Goal: Complete application form

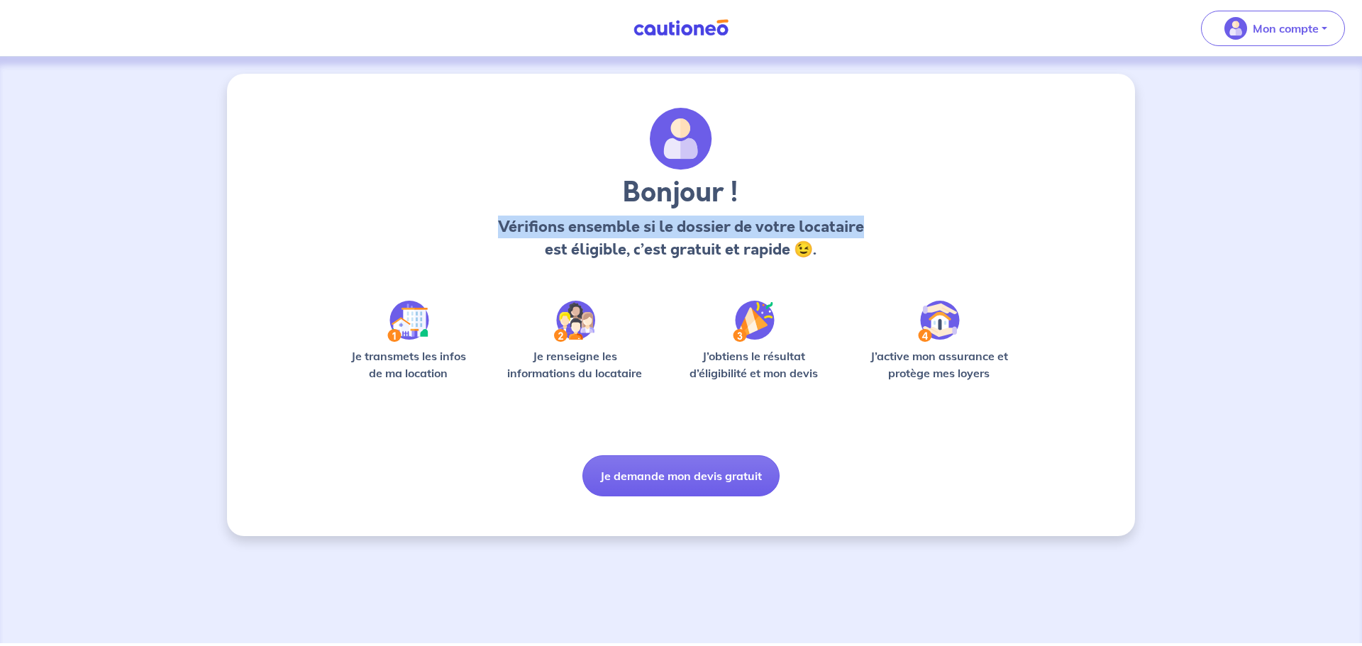
drag, startPoint x: 499, startPoint y: 221, endPoint x: 897, endPoint y: 221, distance: 398.7
click at [888, 228] on div "Bonjour ! Vérifions ensemble si le dossier de votre locataire est éligible, c’e…" at bounding box center [680, 190] width 641 height 165
click at [905, 202] on div "Bonjour ! Vérifions ensemble si le dossier de votre locataire est éligible, c’e…" at bounding box center [680, 190] width 641 height 165
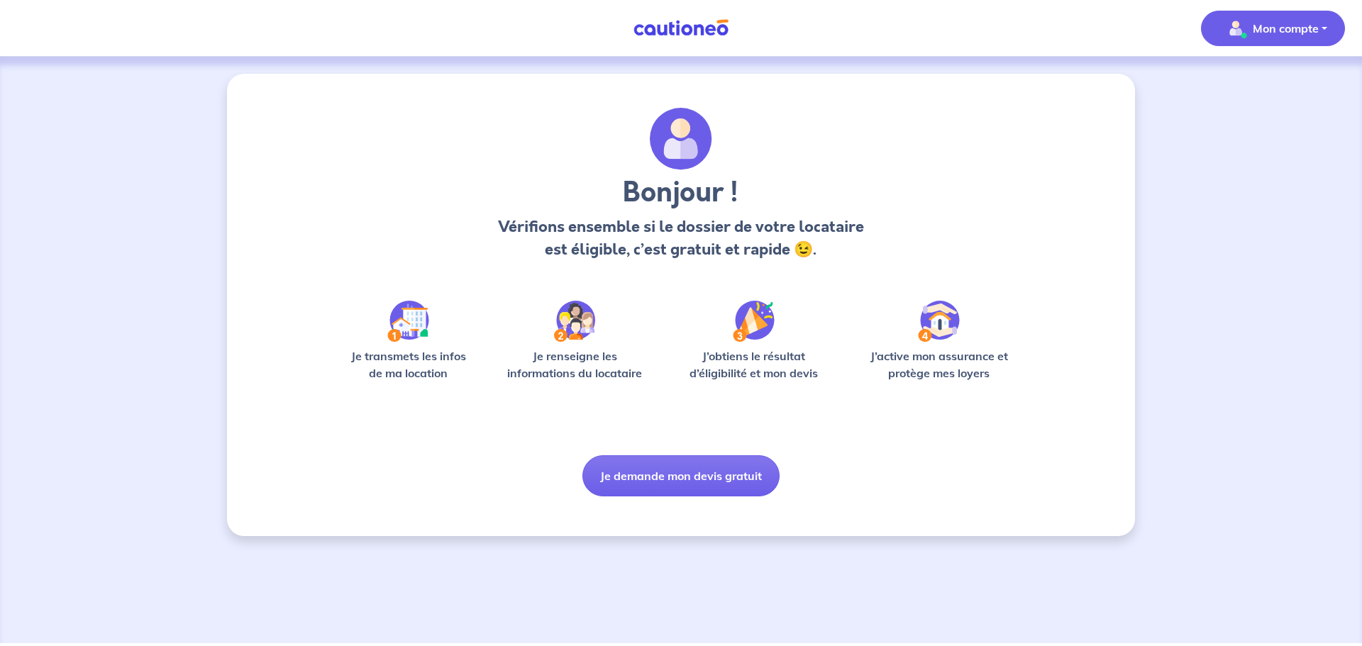
click at [1330, 40] on button "Mon compte" at bounding box center [1273, 28] width 144 height 35
click at [1265, 97] on link "Mes informations" at bounding box center [1259, 88] width 114 height 23
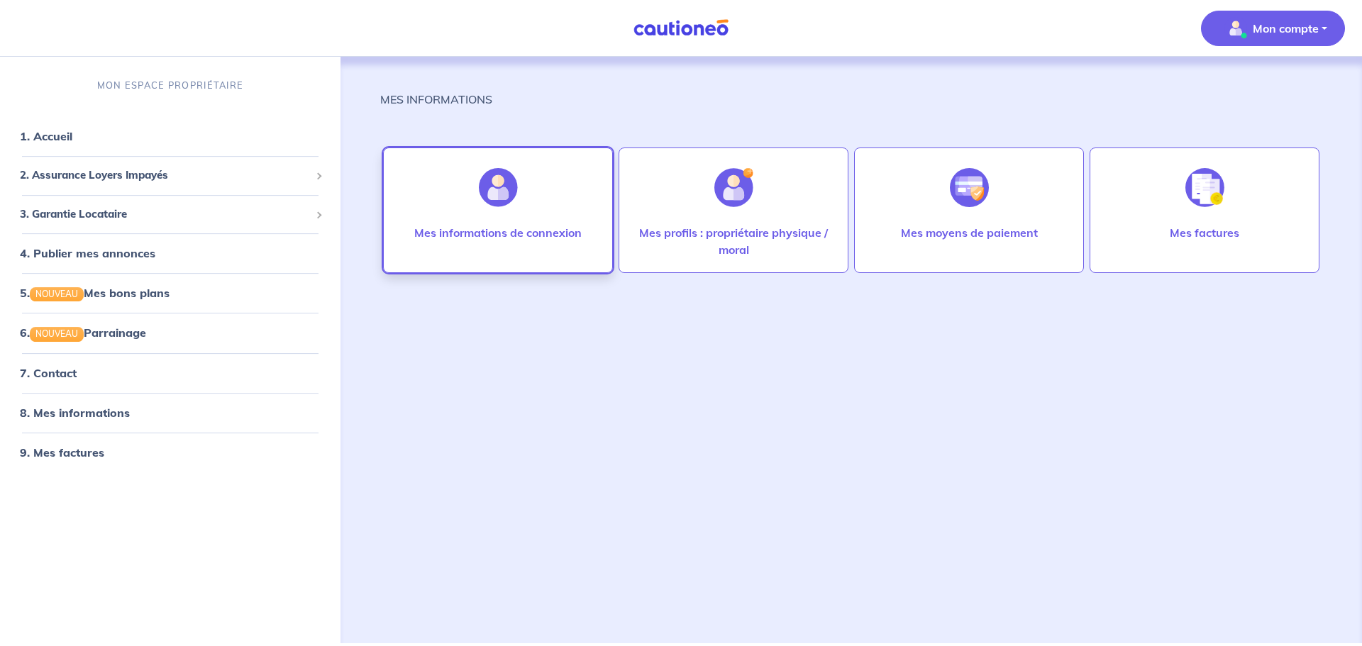
click at [499, 237] on p "Mes informations de connexion" at bounding box center [497, 232] width 167 height 17
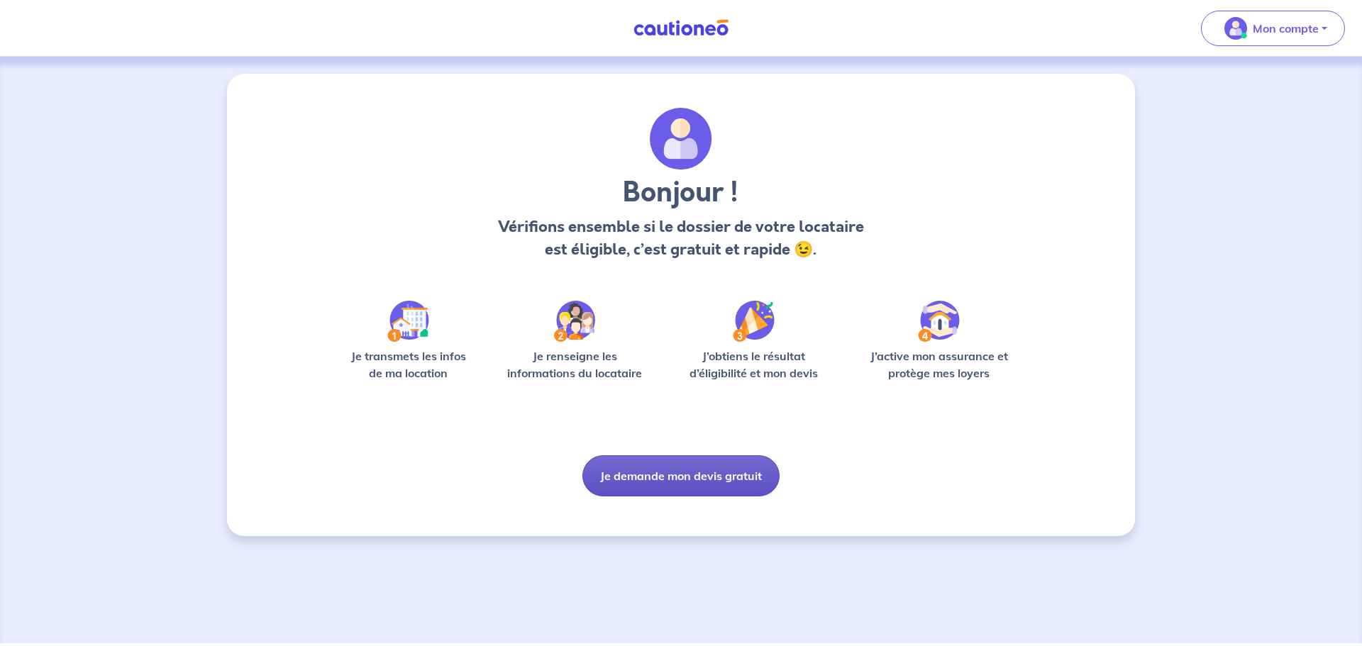
click at [676, 484] on button "Je demande mon devis gratuit" at bounding box center [680, 475] width 197 height 41
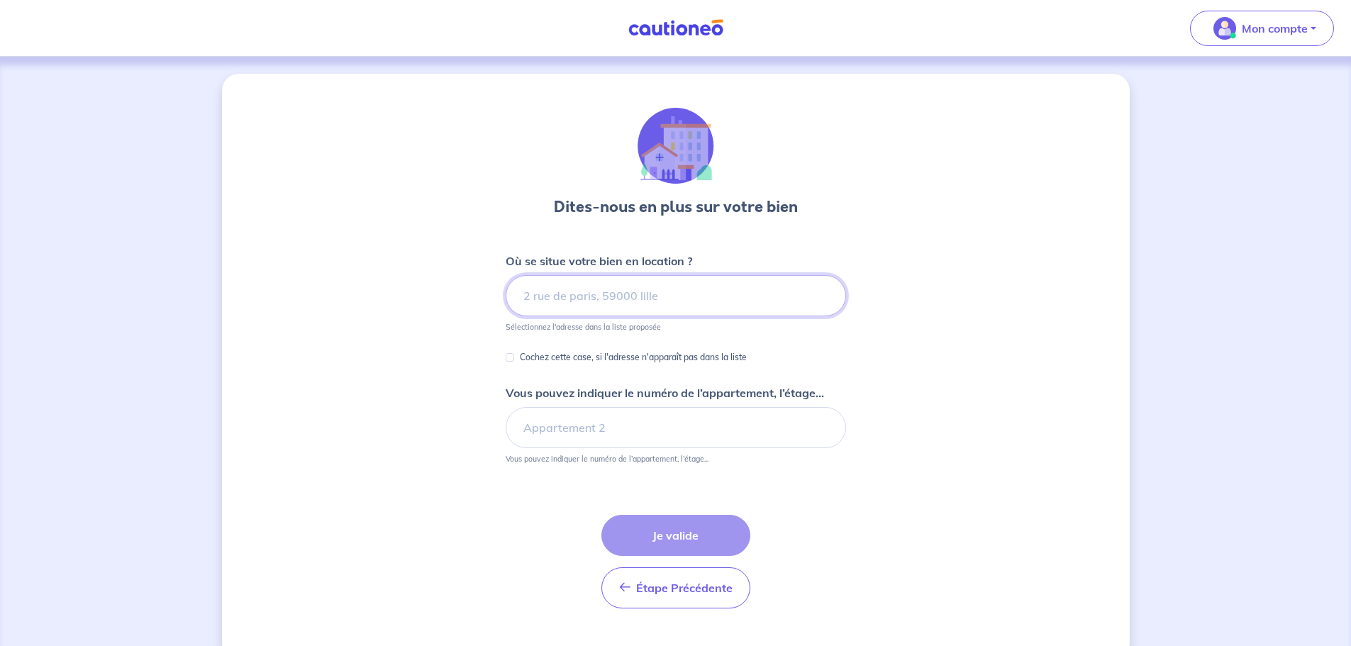
click at [711, 292] on input at bounding box center [676, 295] width 341 height 41
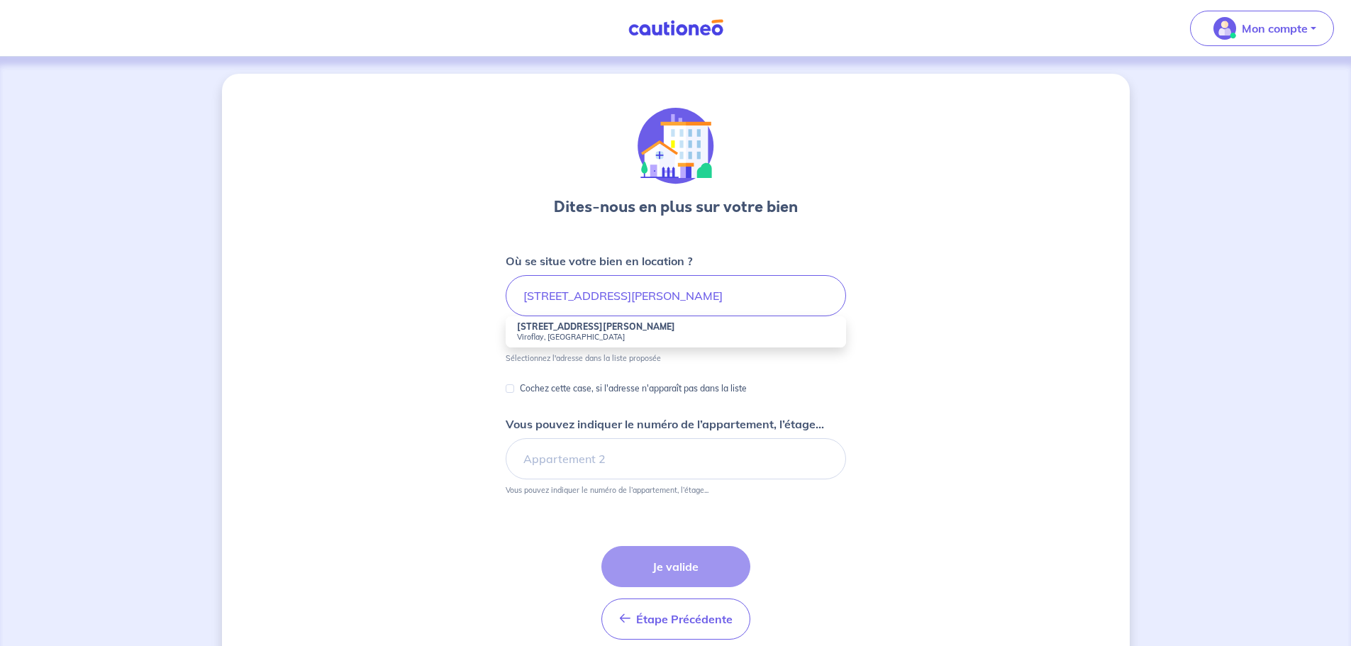
click at [571, 331] on strong "[STREET_ADDRESS][PERSON_NAME]" at bounding box center [596, 326] width 158 height 11
type input "[STREET_ADDRESS][PERSON_NAME]"
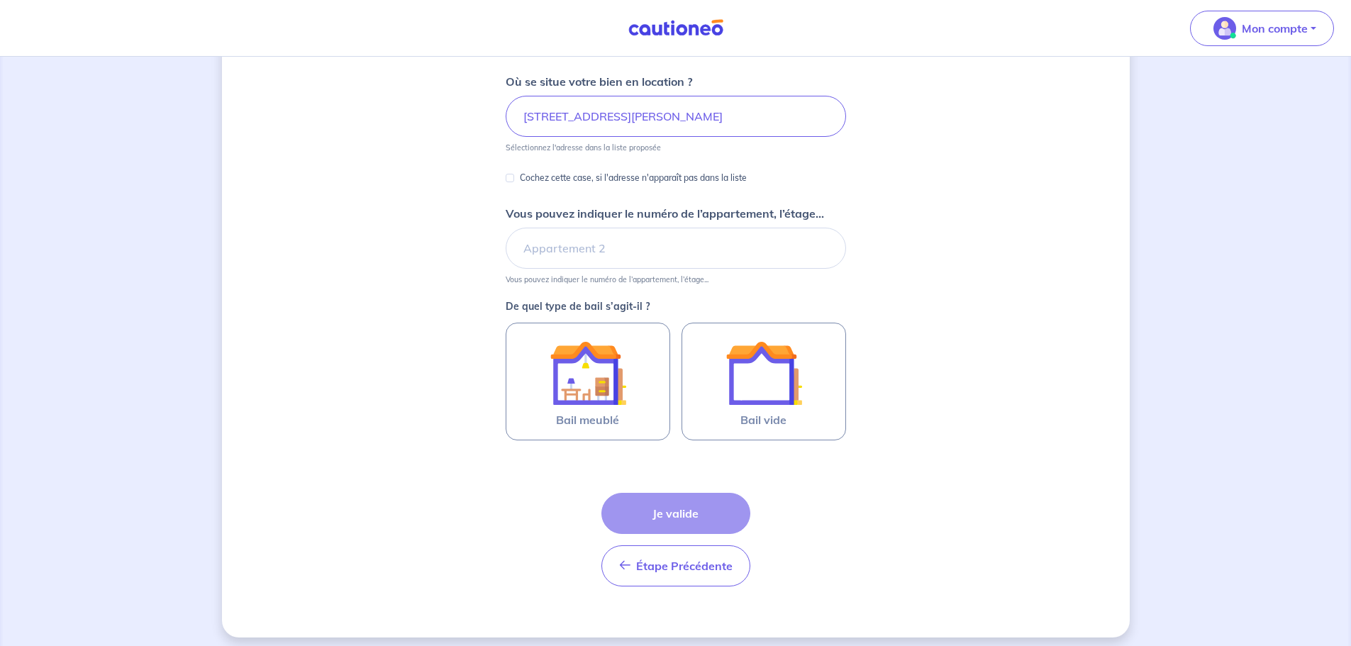
scroll to position [188, 0]
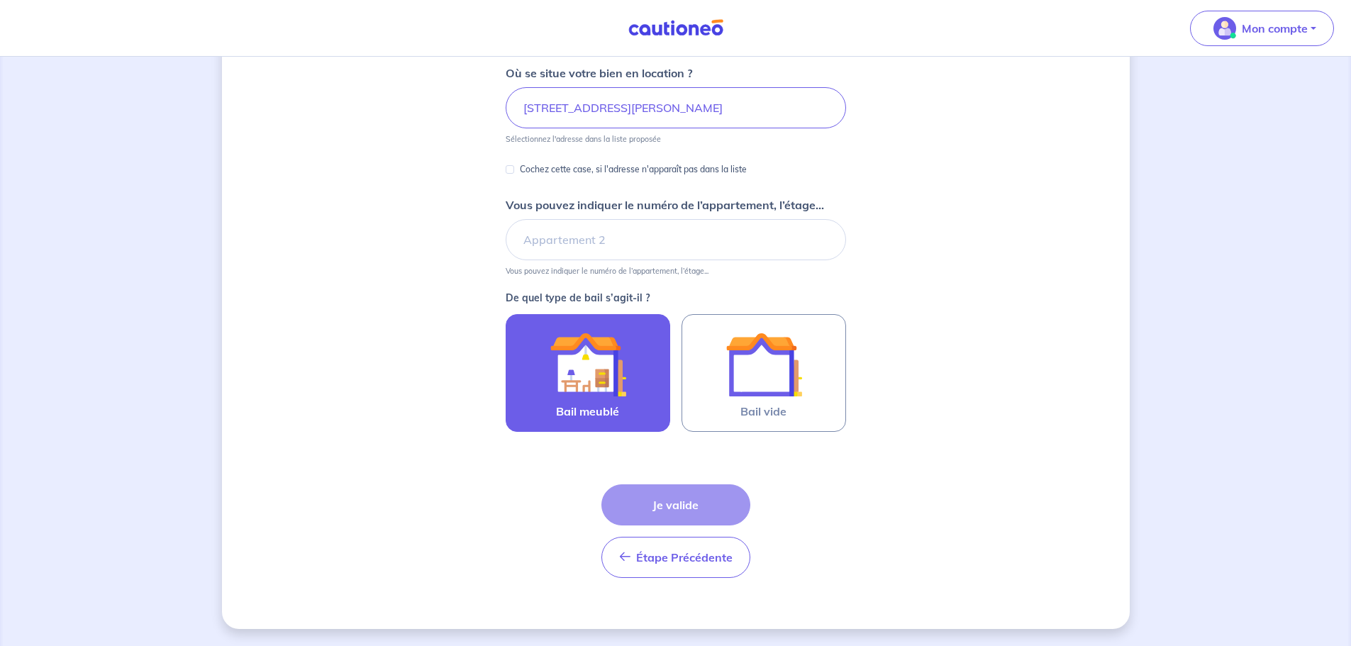
click at [578, 355] on img at bounding box center [588, 364] width 77 height 77
click at [0, 0] on input "Bail meublé" at bounding box center [0, 0] width 0 height 0
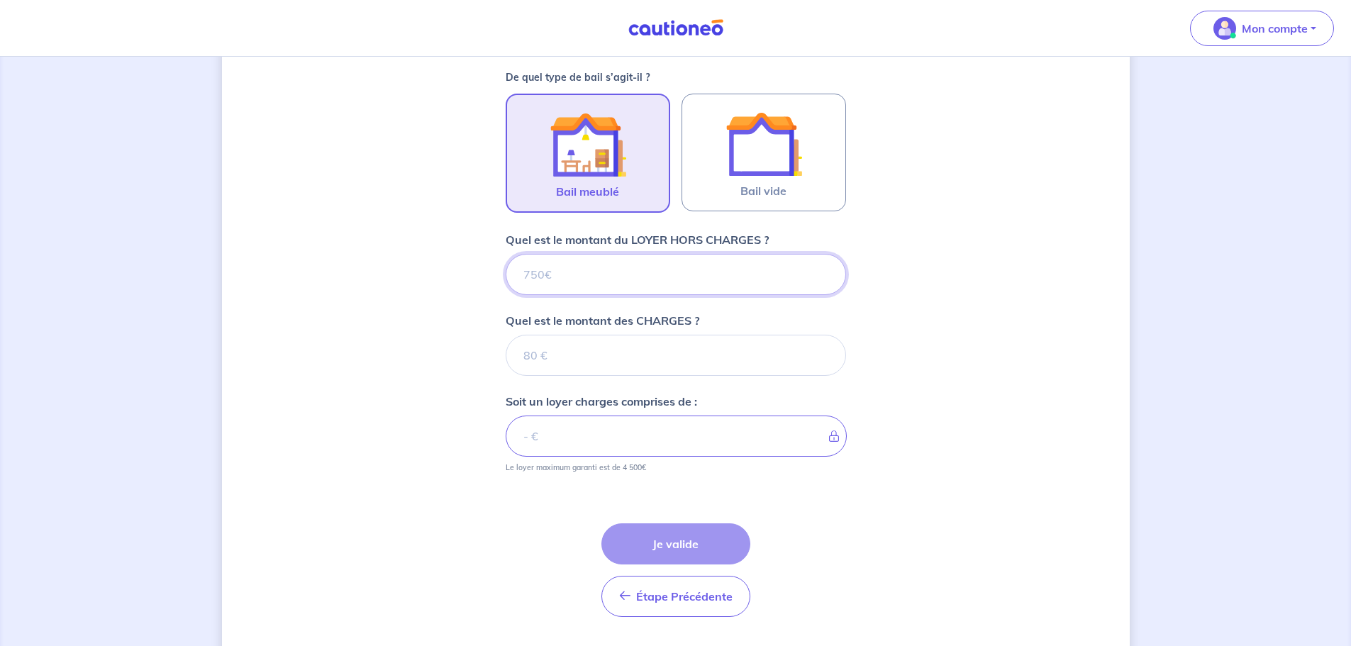
scroll to position [448, 0]
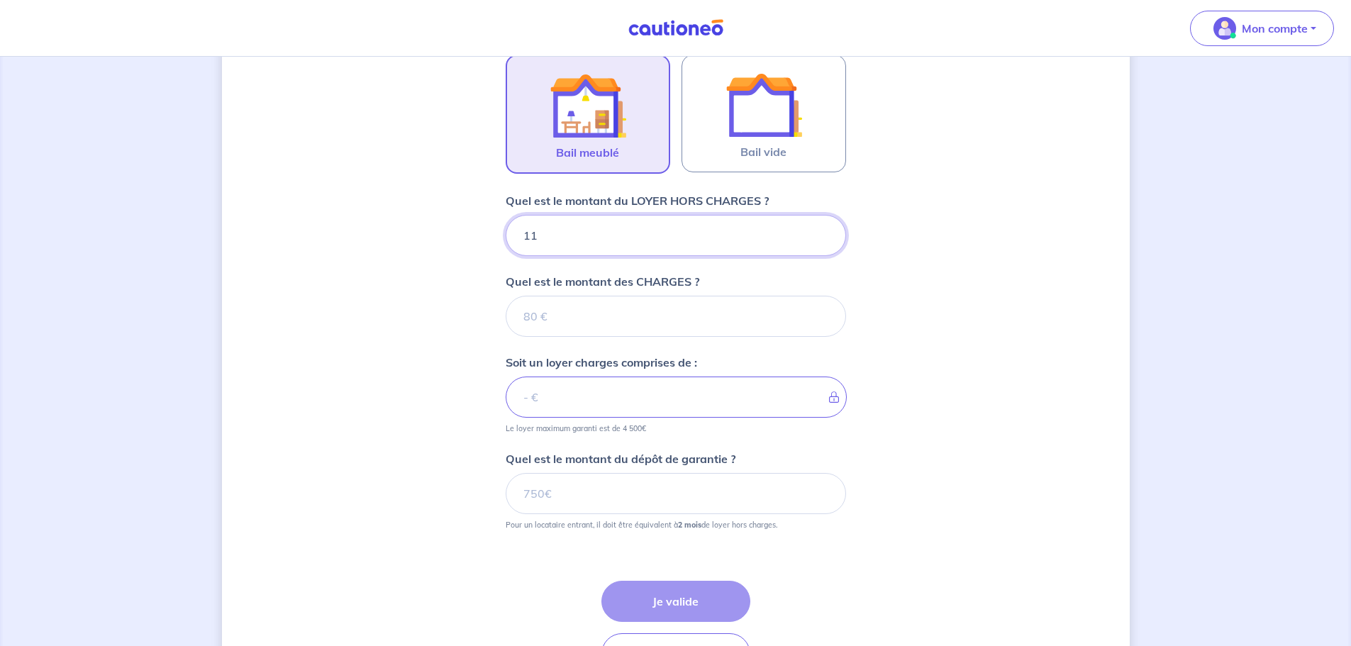
type input "111"
type input "11"
type input "1130"
type input "1100"
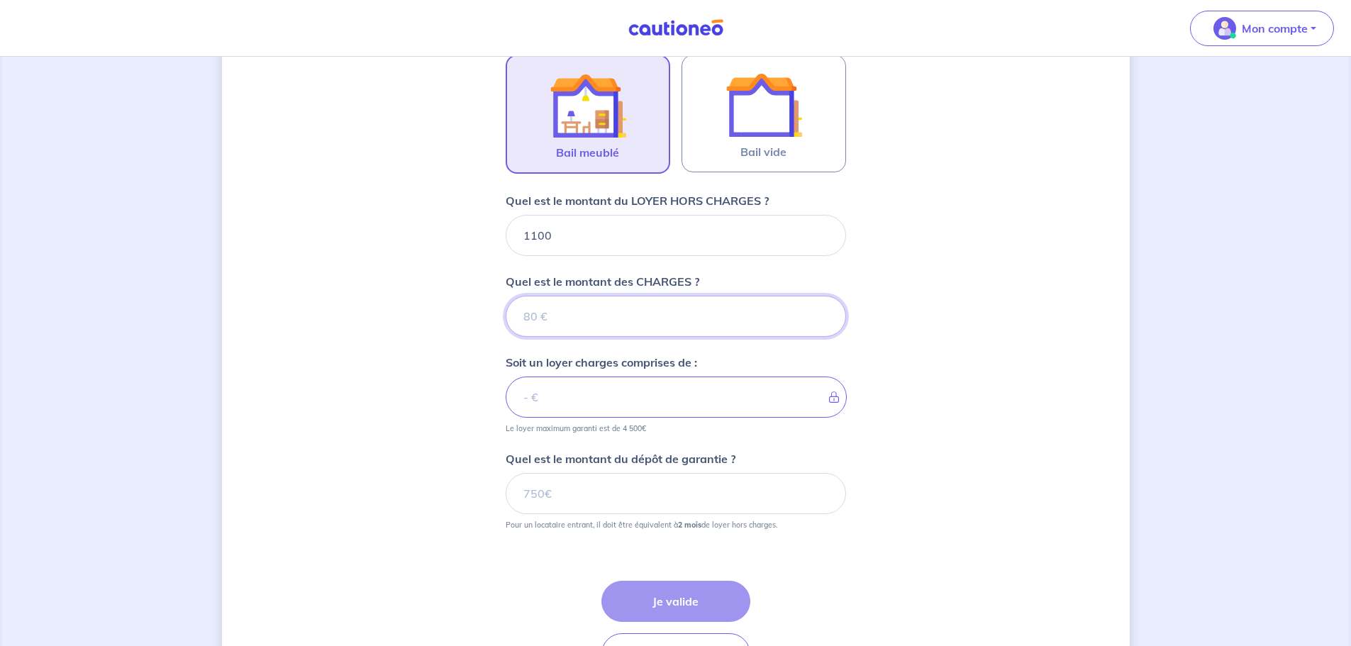
click at [589, 303] on input "Quel est le montant des CHARGES ?" at bounding box center [676, 316] width 341 height 41
type input "30"
type input "1130"
type input "30"
click at [389, 376] on div "Dites-nous en plus sur votre bien Où se situe votre bien en location ? [STREET_…" at bounding box center [676, 176] width 908 height 1100
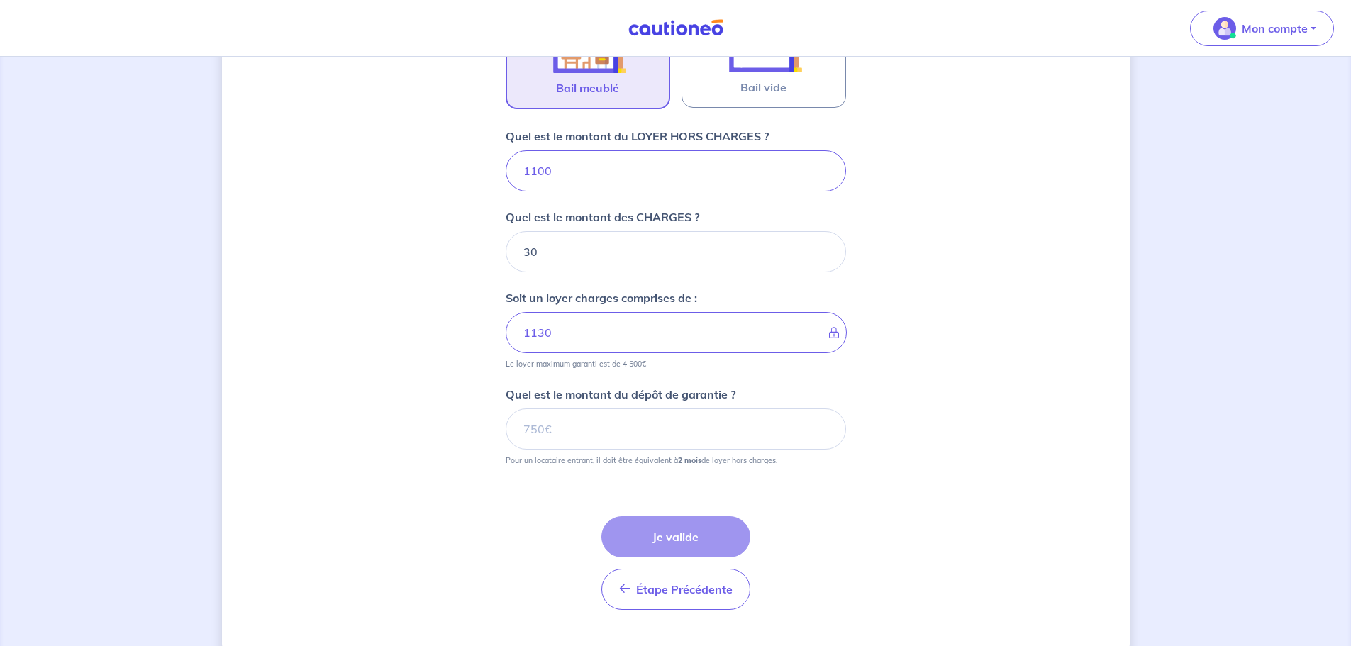
scroll to position [544, 0]
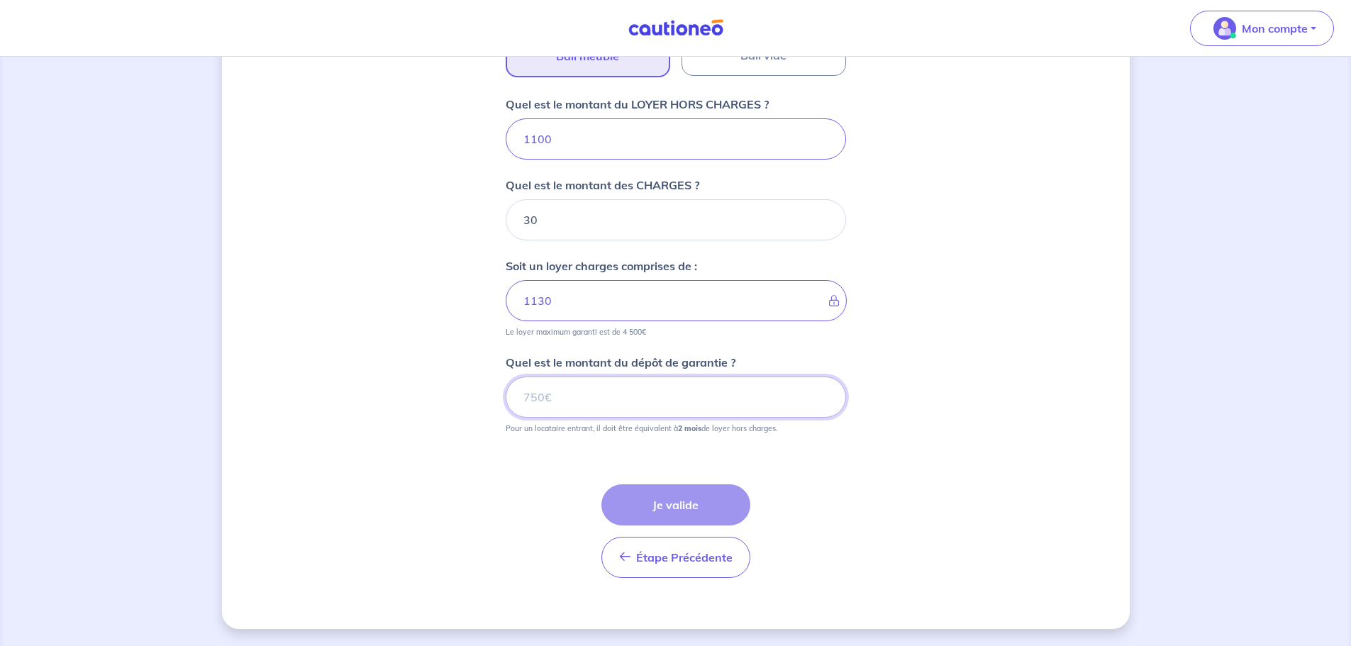
click at [555, 392] on input "Quel est le montant du dépôt de garantie ?" at bounding box center [676, 397] width 341 height 41
type input "2200"
click at [358, 377] on div "Dites-nous en plus sur votre bien Où se situe votre bien en location ? [STREET_…" at bounding box center [676, 80] width 908 height 1100
click at [667, 509] on button "Je valide" at bounding box center [676, 505] width 149 height 41
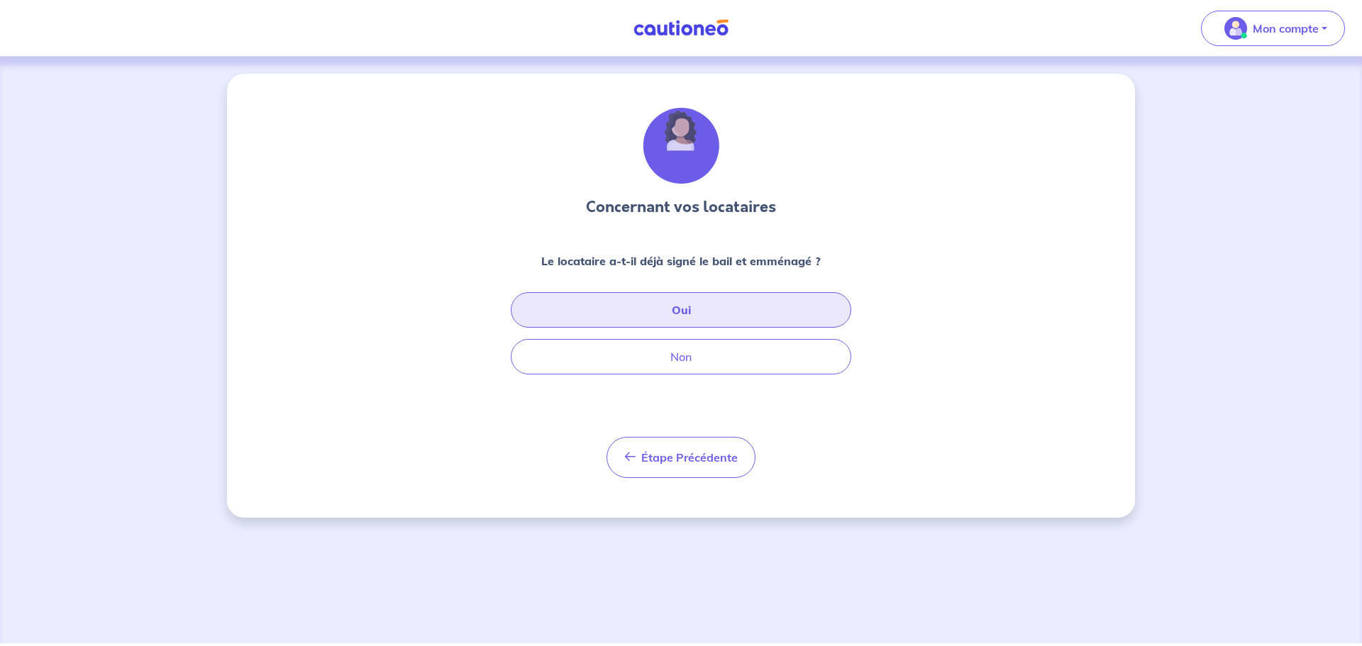
click at [675, 305] on button "Oui" at bounding box center [681, 309] width 341 height 35
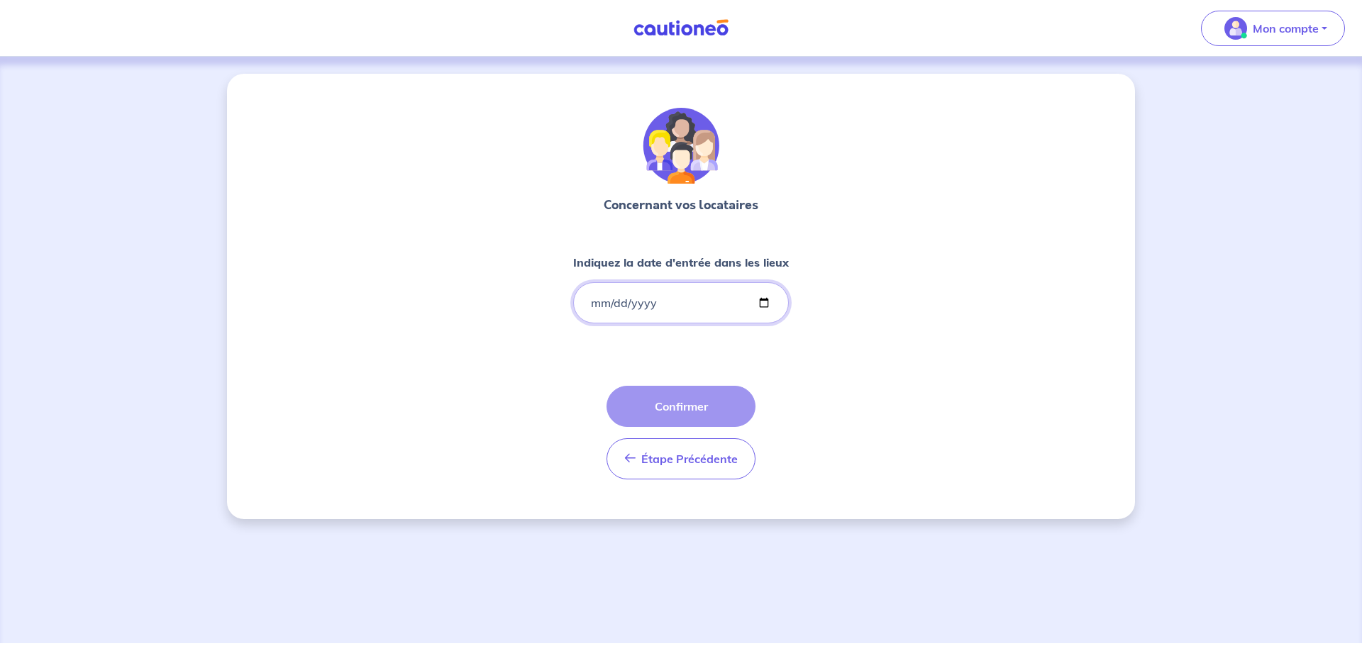
click at [675, 285] on input "Indiquez la date d'entrée dans les lieux" at bounding box center [681, 302] width 216 height 41
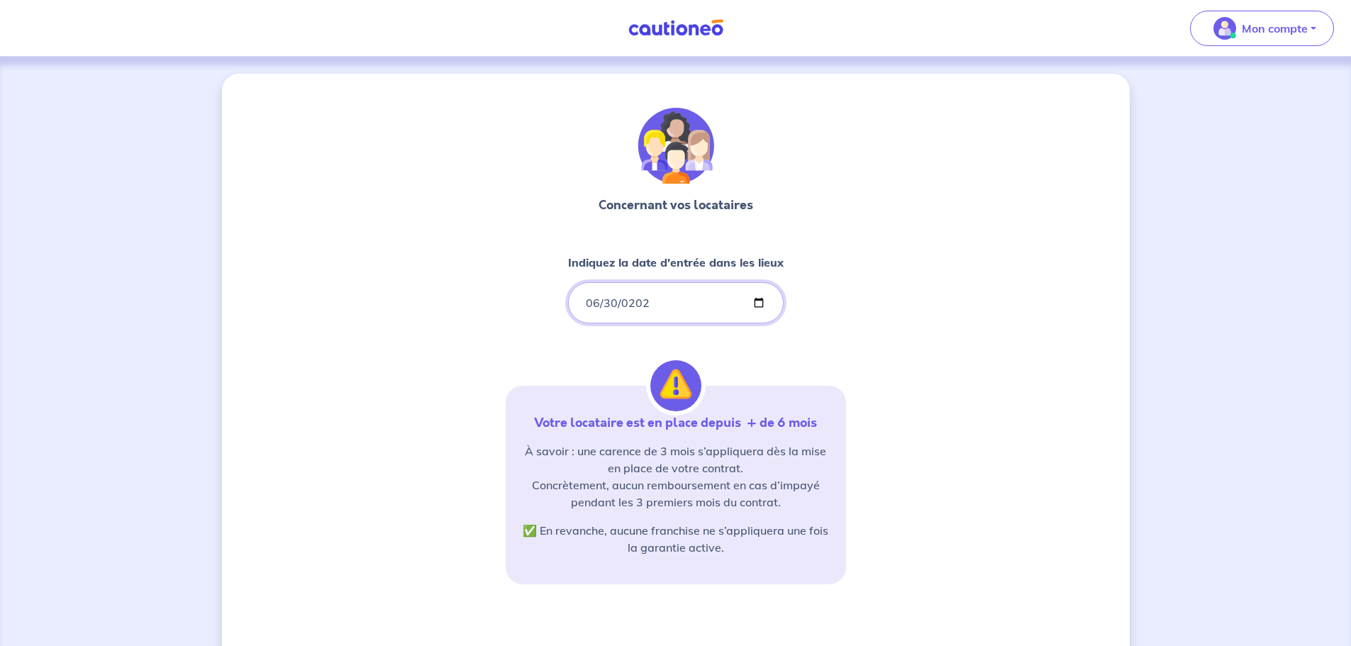
type input "[DATE]"
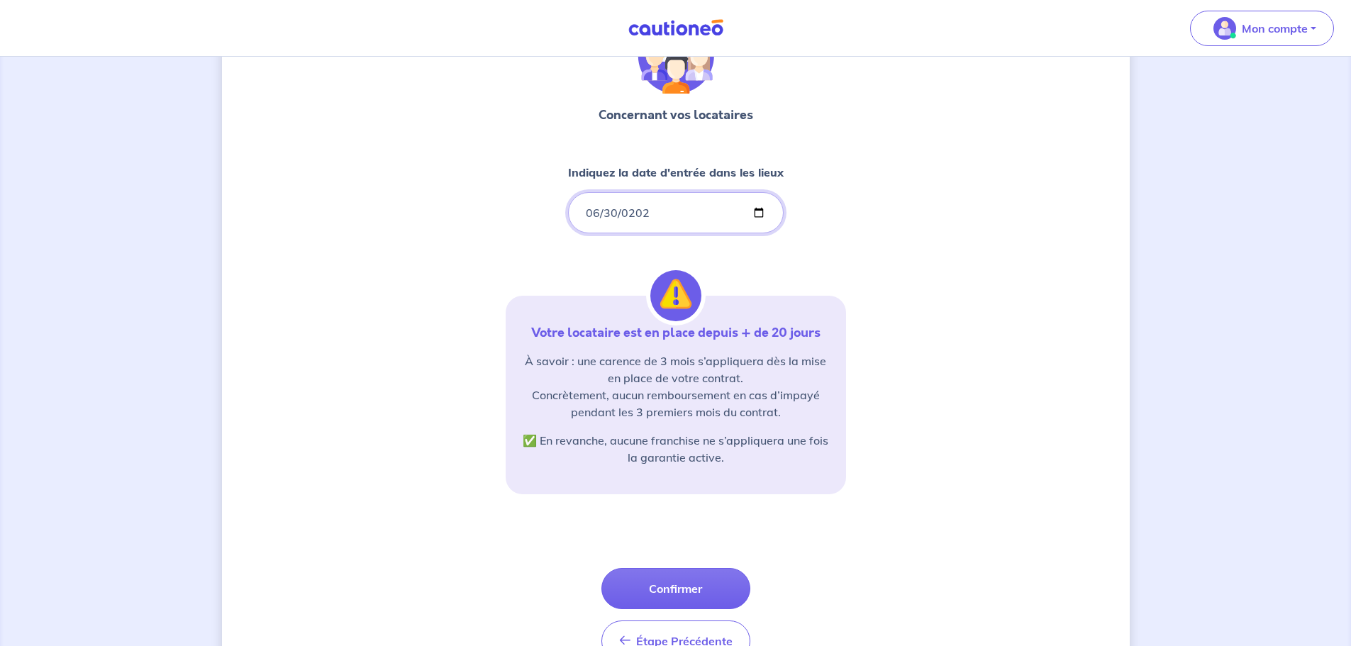
scroll to position [118, 0]
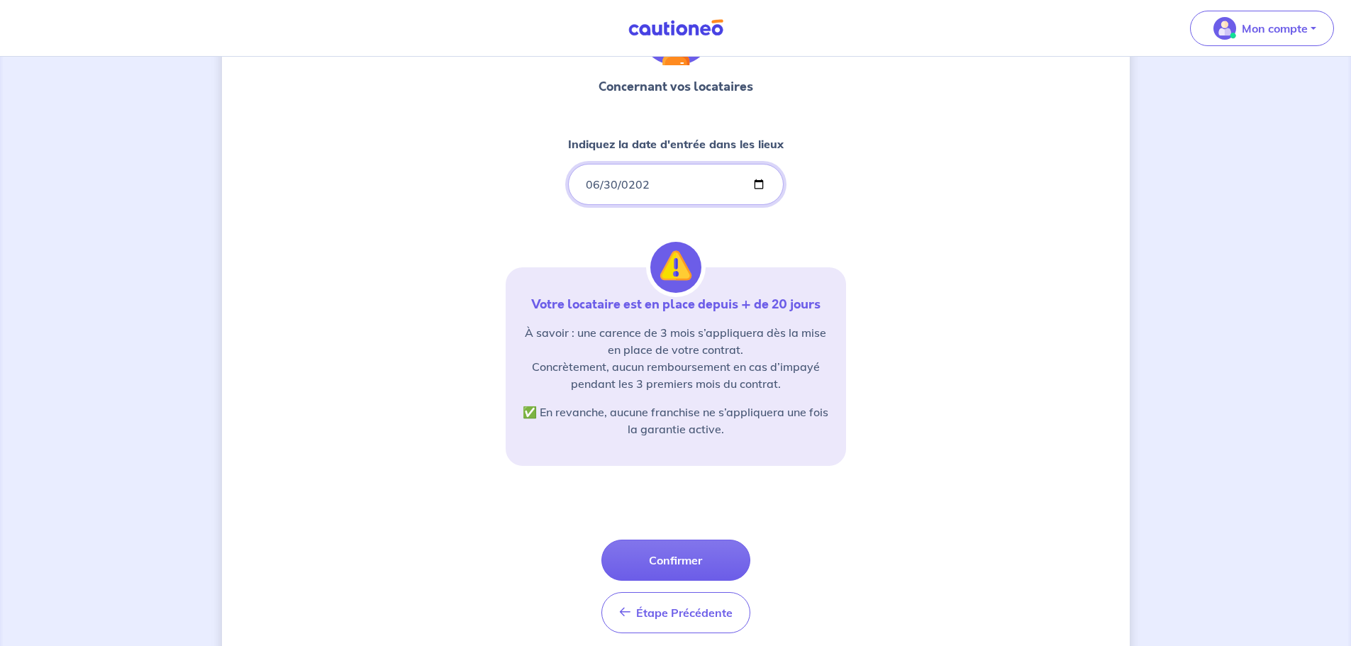
click at [685, 175] on input "[DATE]" at bounding box center [676, 184] width 216 height 41
click at [659, 185] on input "[DATE]" at bounding box center [676, 184] width 216 height 41
click at [656, 185] on input "[DATE]" at bounding box center [676, 184] width 216 height 41
click at [638, 185] on input "[DATE]" at bounding box center [676, 184] width 216 height 41
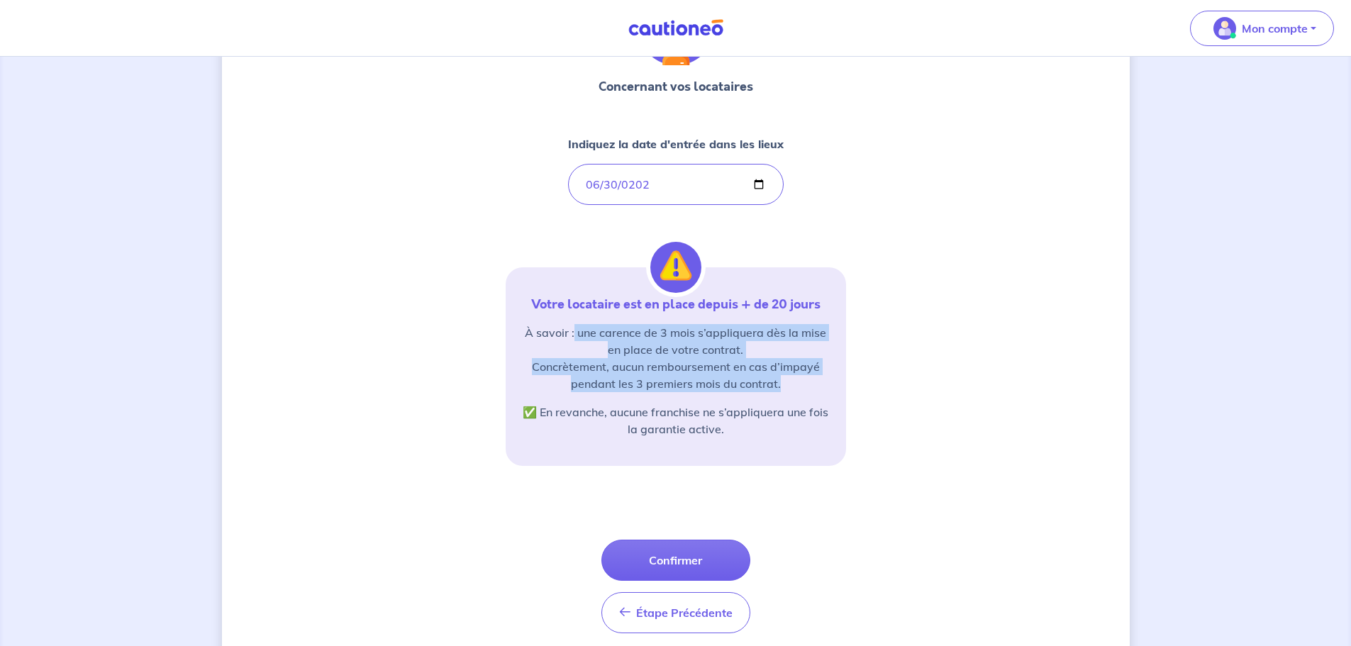
drag, startPoint x: 576, startPoint y: 333, endPoint x: 805, endPoint y: 386, distance: 234.6
click at [805, 386] on p "À savoir : une carence de 3 mois s’appliquera dès la mise en place de votre con…" at bounding box center [676, 358] width 306 height 68
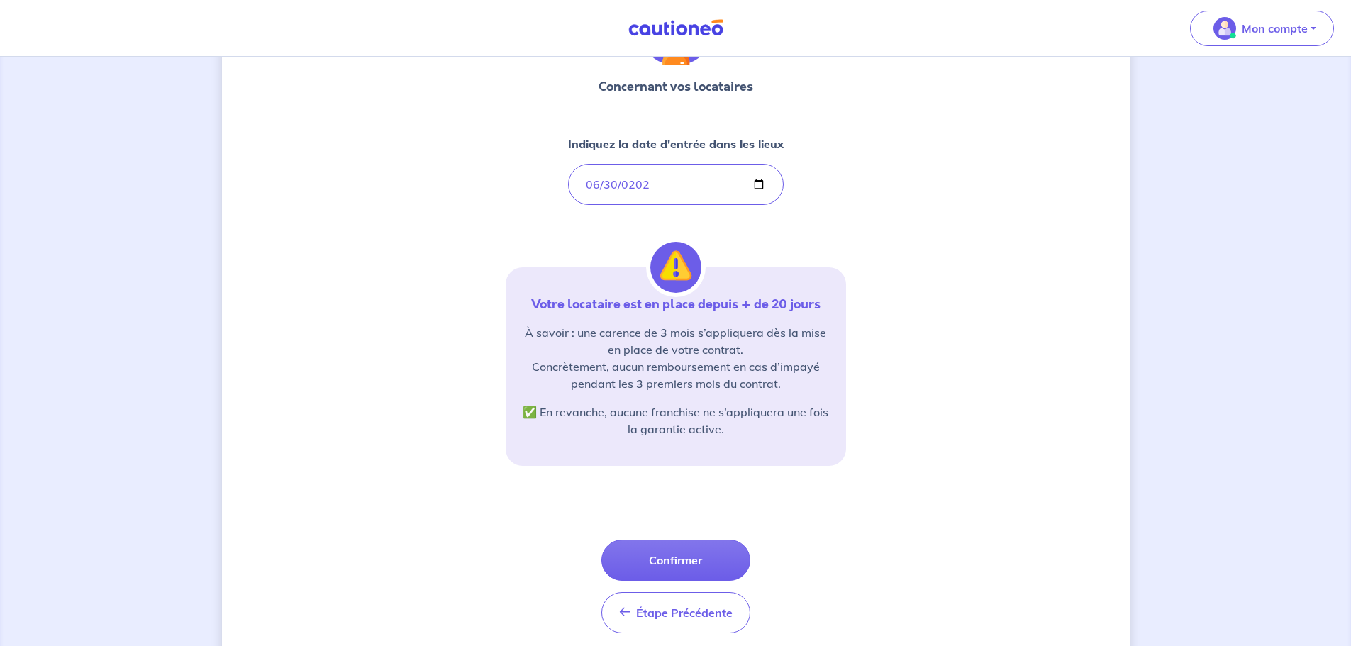
drag, startPoint x: 748, startPoint y: 423, endPoint x: 734, endPoint y: 429, distance: 15.3
click at [748, 425] on p "✅ En revanche, aucune franchise ne s’appliquera une fois la garantie active." at bounding box center [676, 421] width 306 height 34
click at [682, 565] on button "Confirmer" at bounding box center [676, 560] width 149 height 41
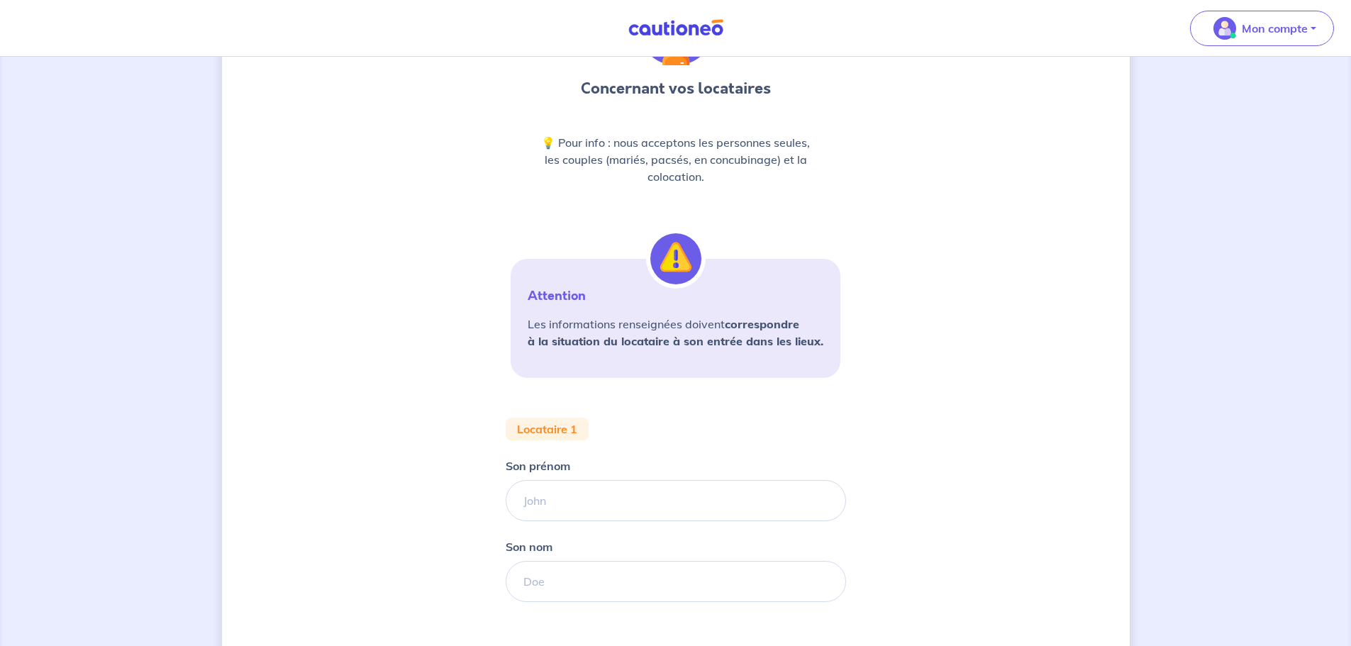
scroll to position [236, 0]
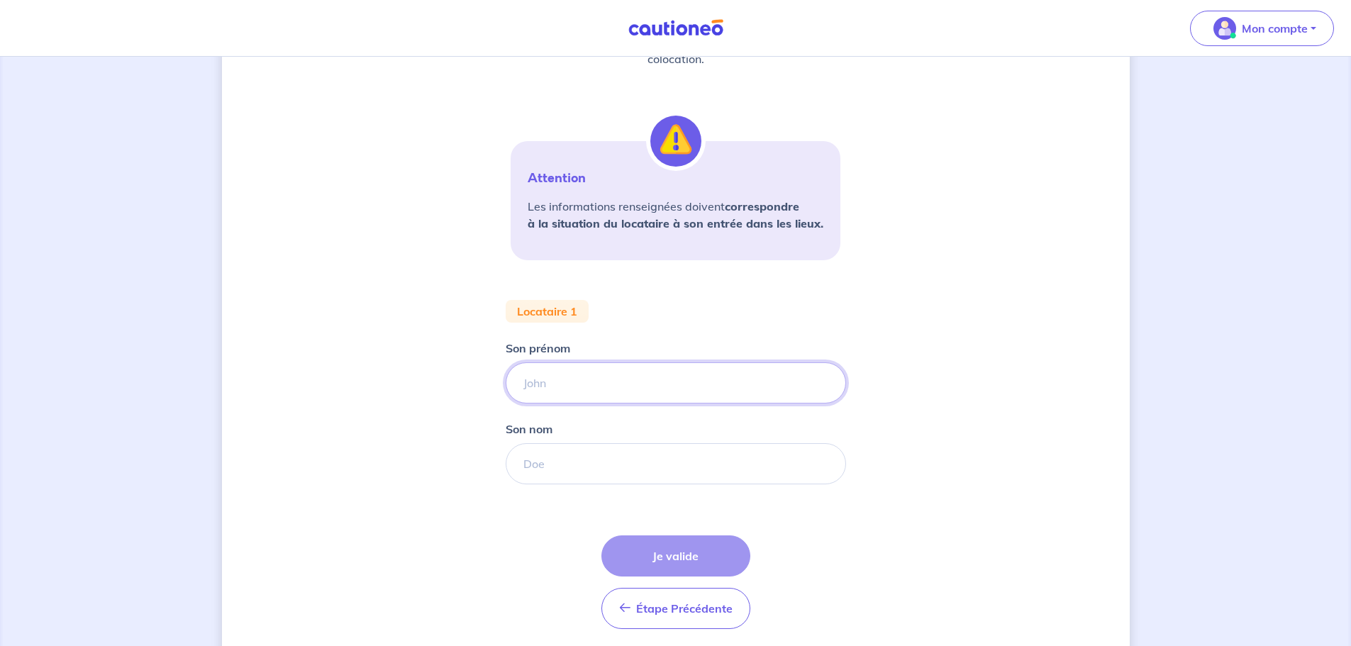
click at [530, 379] on input "Son prénom" at bounding box center [676, 383] width 341 height 41
type input "Théo"
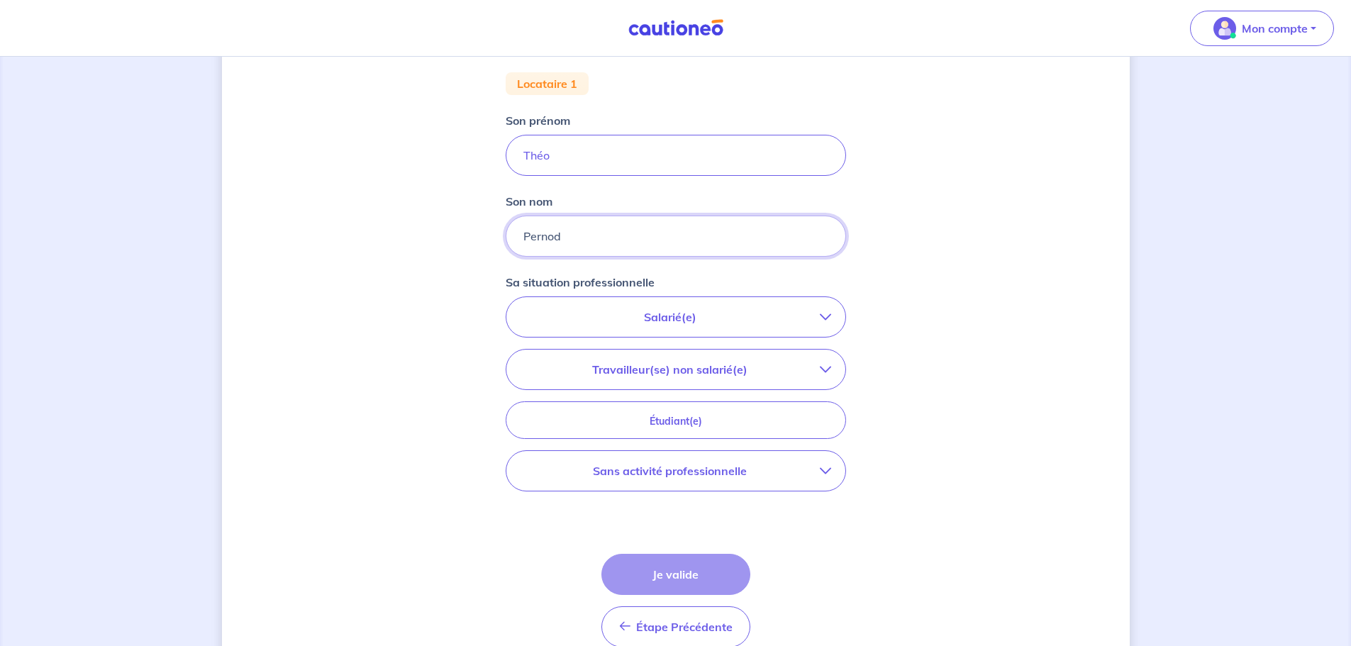
scroll to position [473, 0]
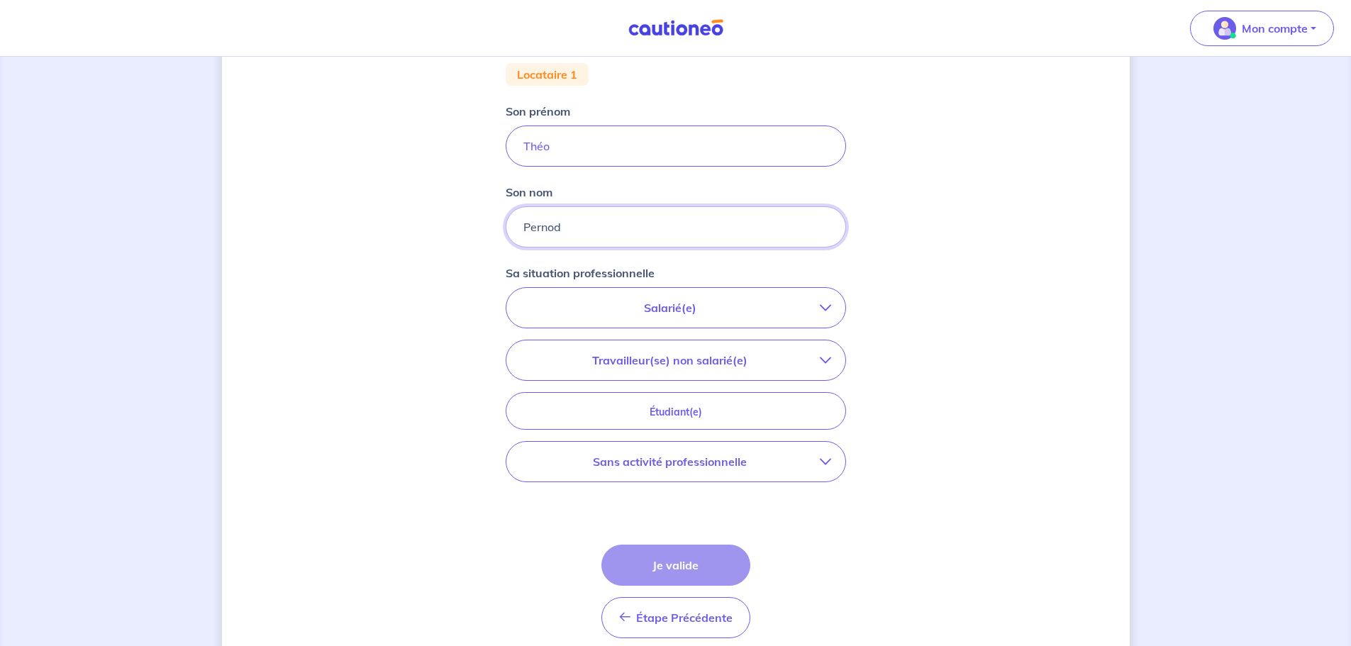
type input "Pernod"
click at [822, 307] on icon "button" at bounding box center [825, 307] width 11 height 11
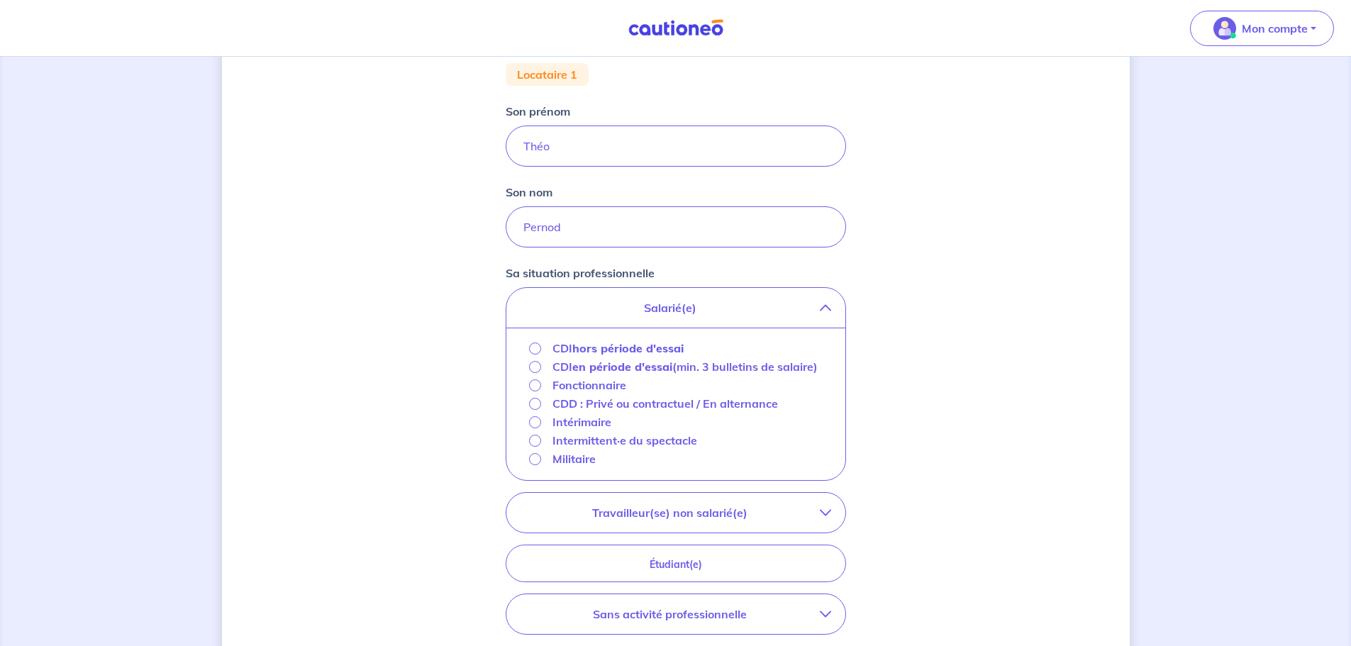
click at [815, 521] on button "Travailleur(se) non salarié(e)" at bounding box center [676, 513] width 339 height 40
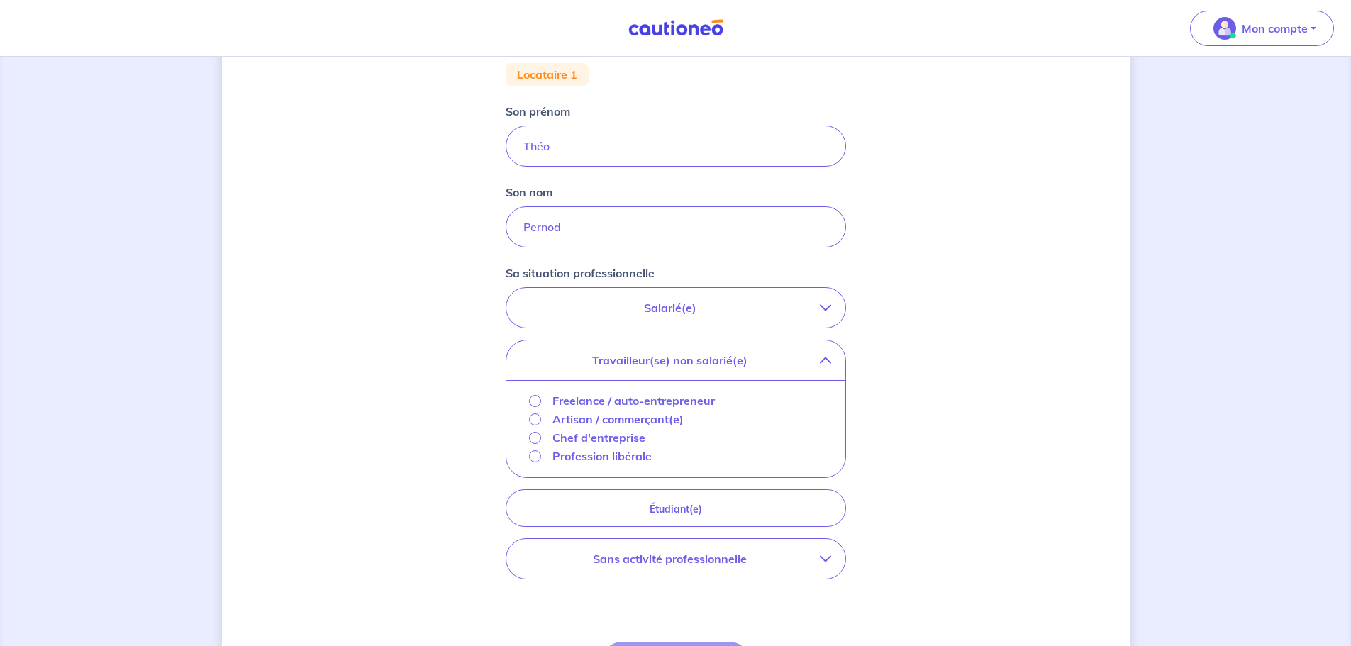
click at [822, 301] on button "Salarié(e)" at bounding box center [676, 308] width 339 height 40
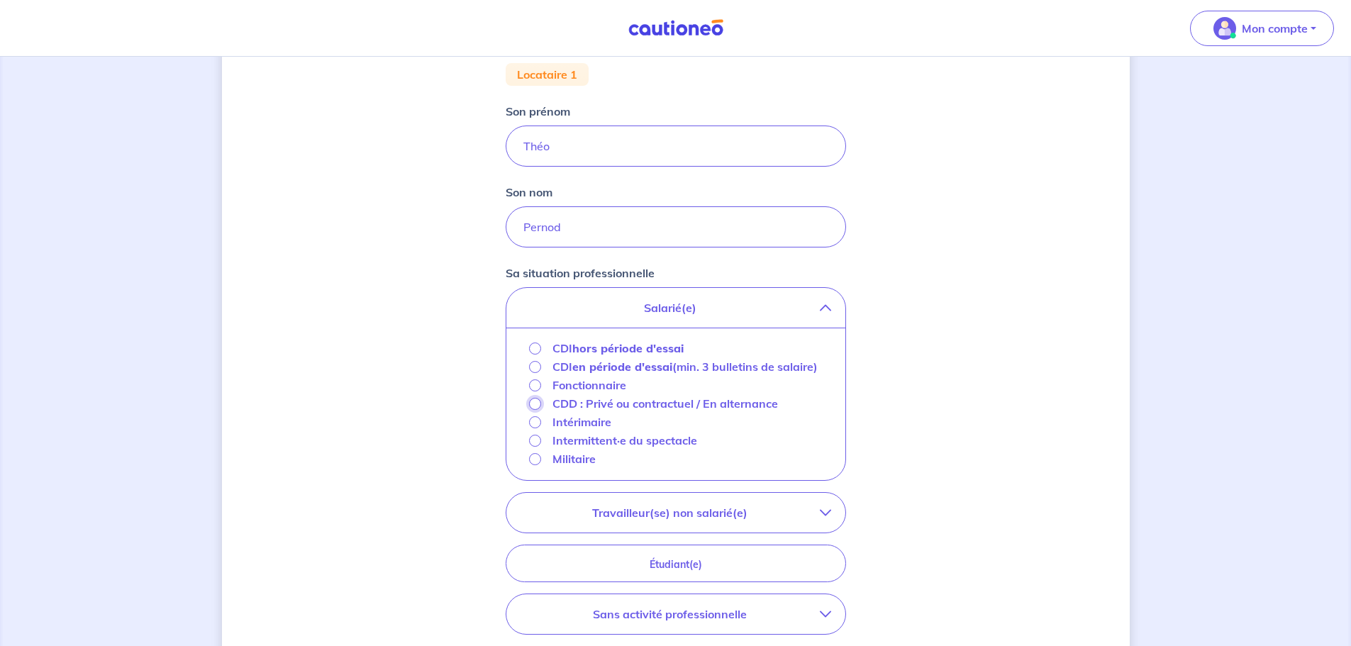
click at [534, 410] on input "CDD : Privé ou contractuel / En alternance" at bounding box center [535, 404] width 12 height 12
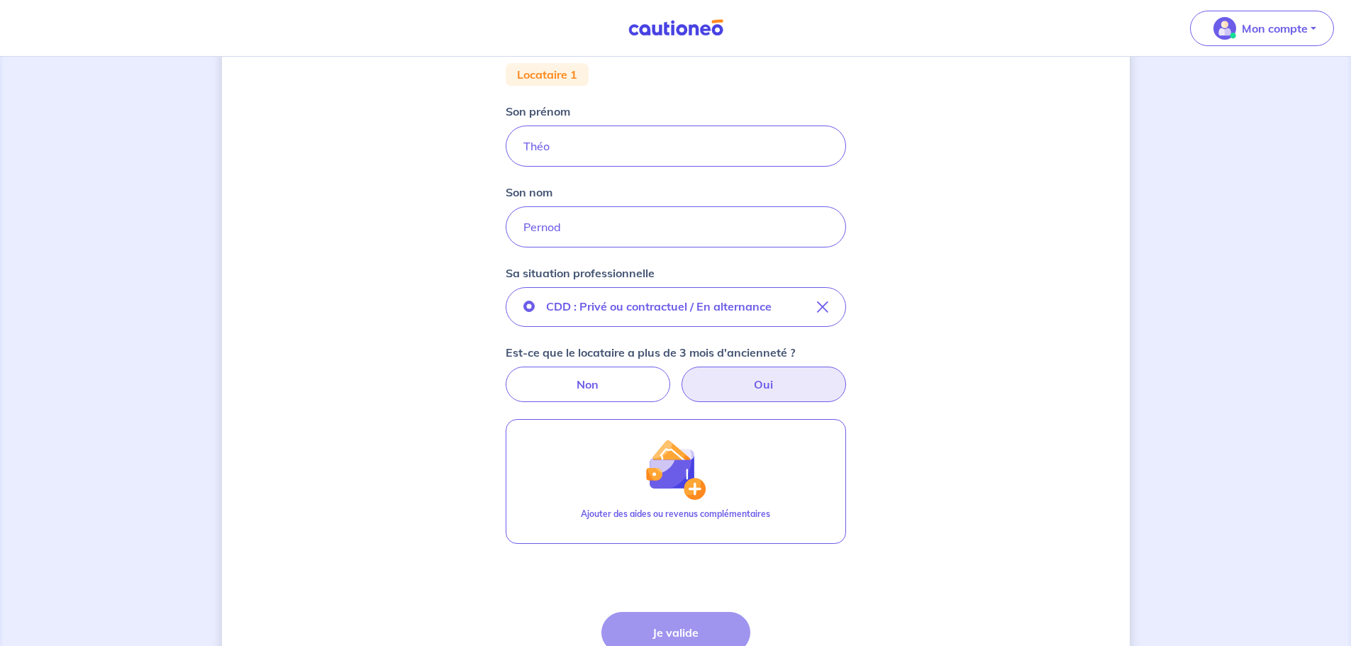
click at [792, 396] on label "Oui" at bounding box center [764, 384] width 165 height 35
click at [680, 376] on input "Oui" at bounding box center [675, 371] width 9 height 9
radio input "true"
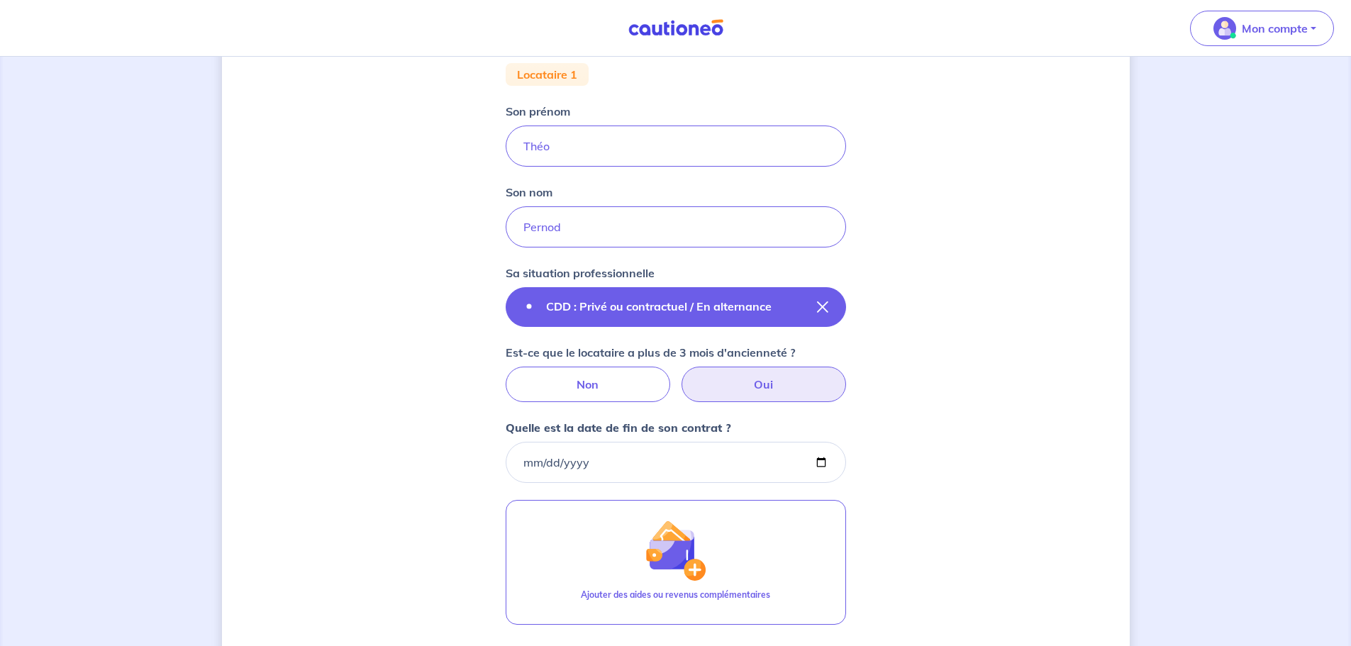
click at [784, 309] on button "CDD : Privé ou contractuel / En alternance" at bounding box center [676, 307] width 341 height 40
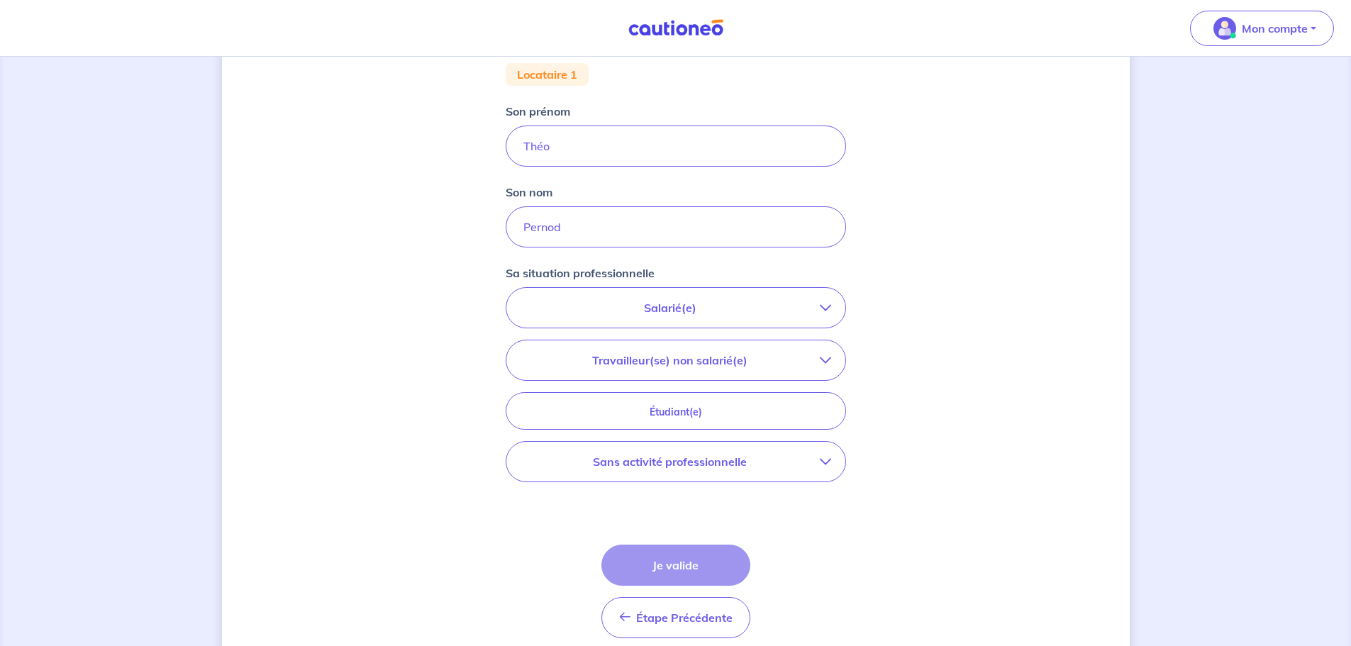
click at [819, 455] on p "Sans activité professionnelle" at bounding box center [670, 461] width 299 height 17
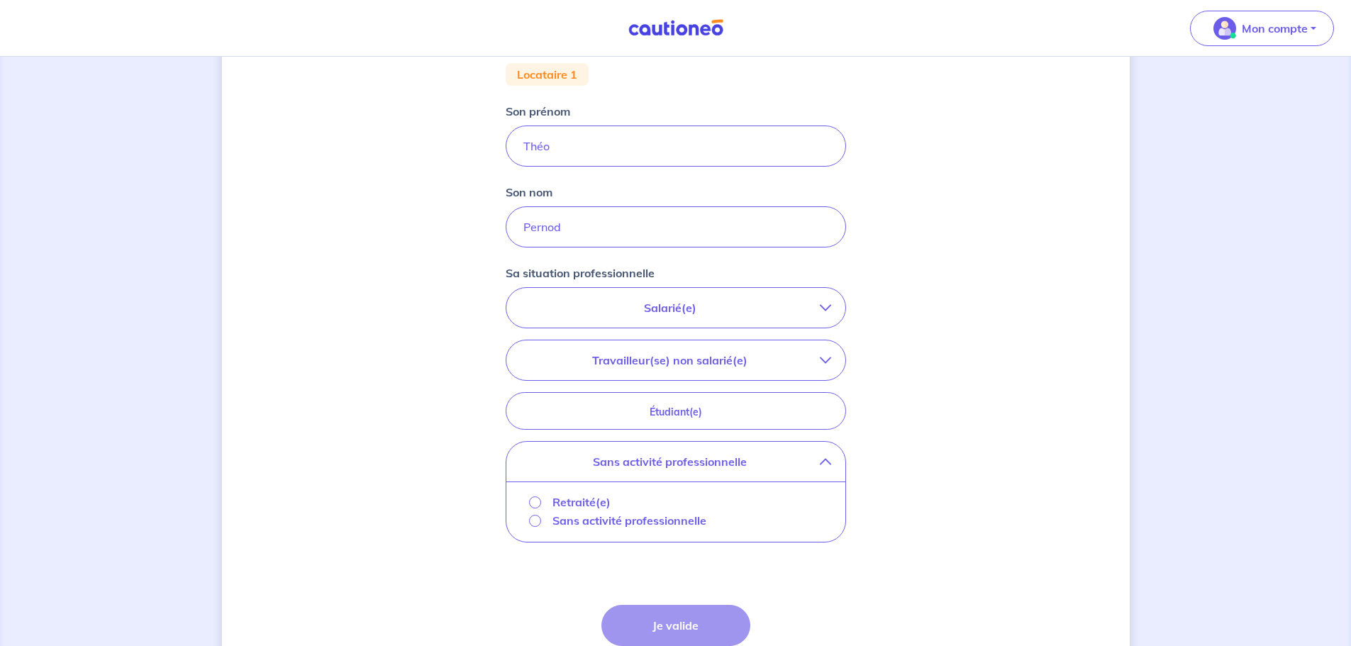
click at [828, 359] on icon "button" at bounding box center [825, 360] width 11 height 11
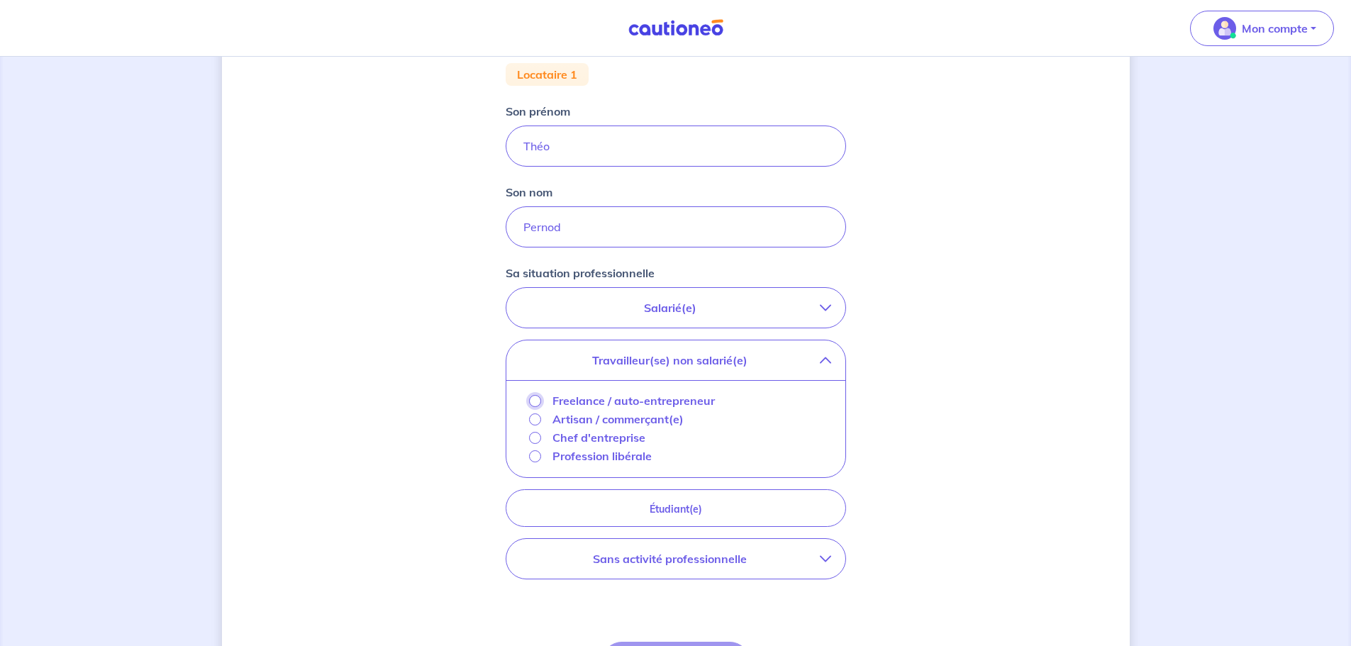
click at [534, 397] on input "Freelance / auto-entrepreneur" at bounding box center [535, 401] width 12 height 12
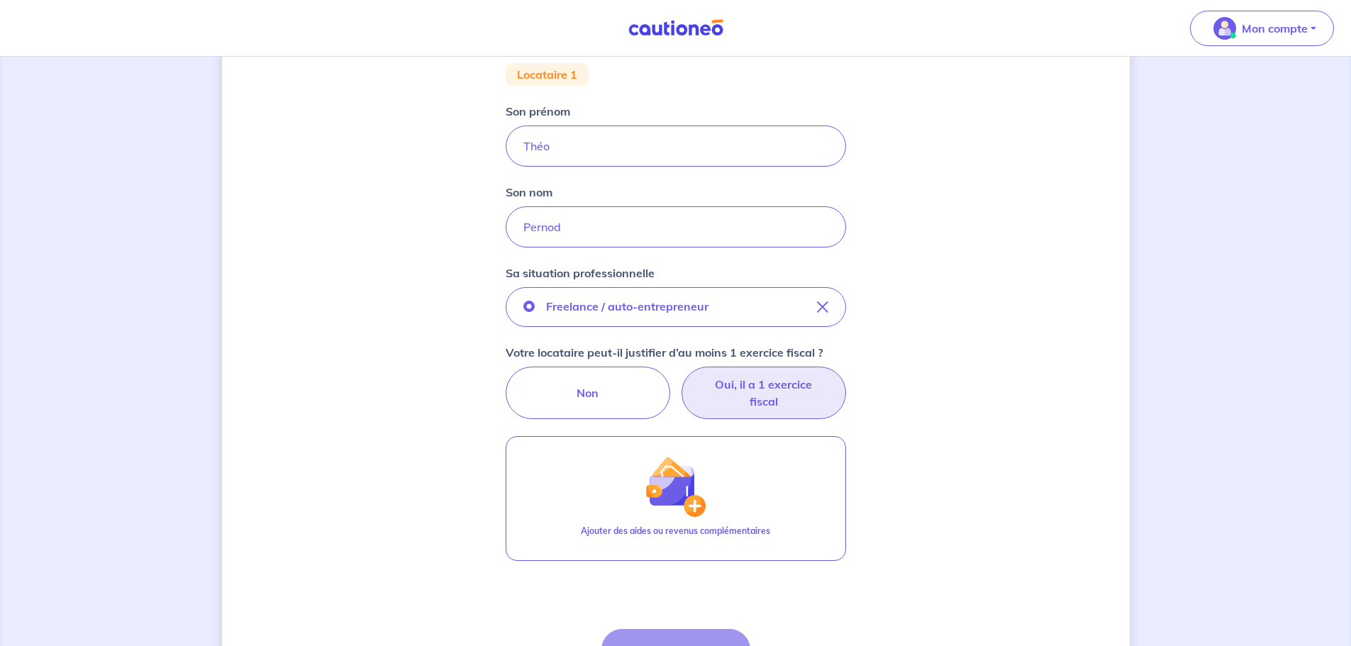
click at [768, 392] on label "Oui, il a 1 exercice fiscal" at bounding box center [764, 393] width 165 height 52
click at [680, 376] on input "Oui, il a 1 exercice fiscal" at bounding box center [675, 371] width 9 height 9
radio input "true"
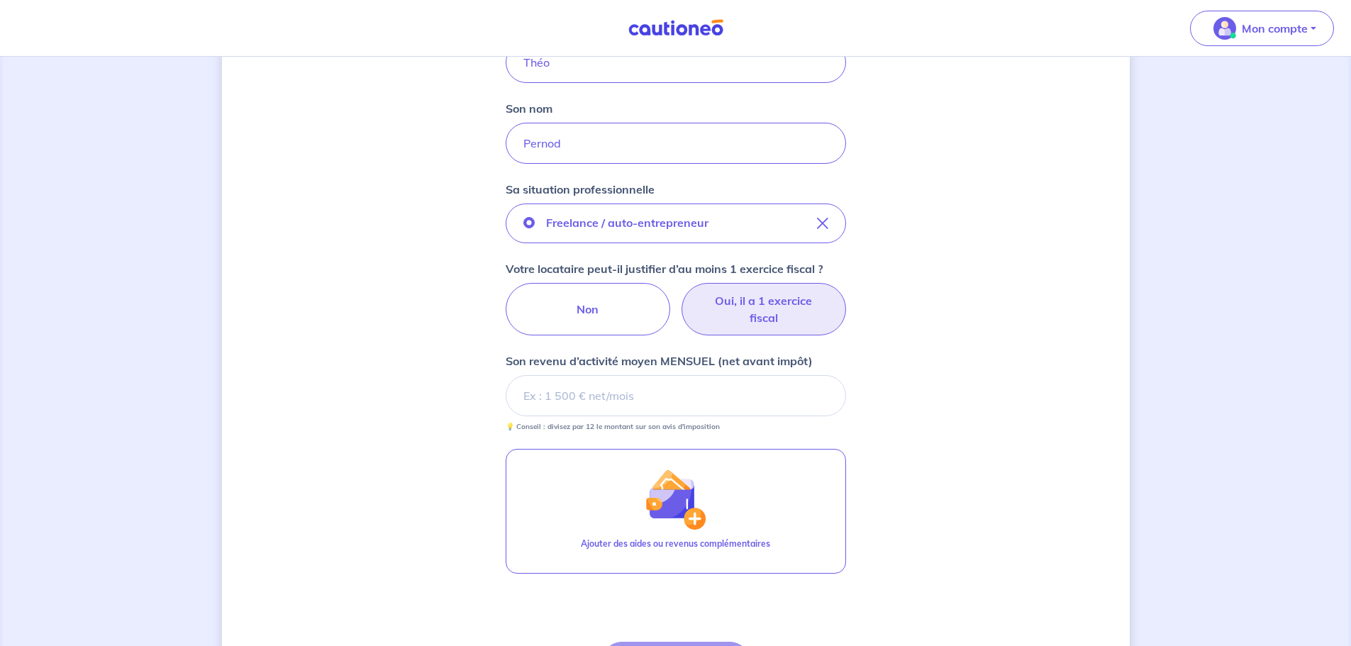
scroll to position [591, 0]
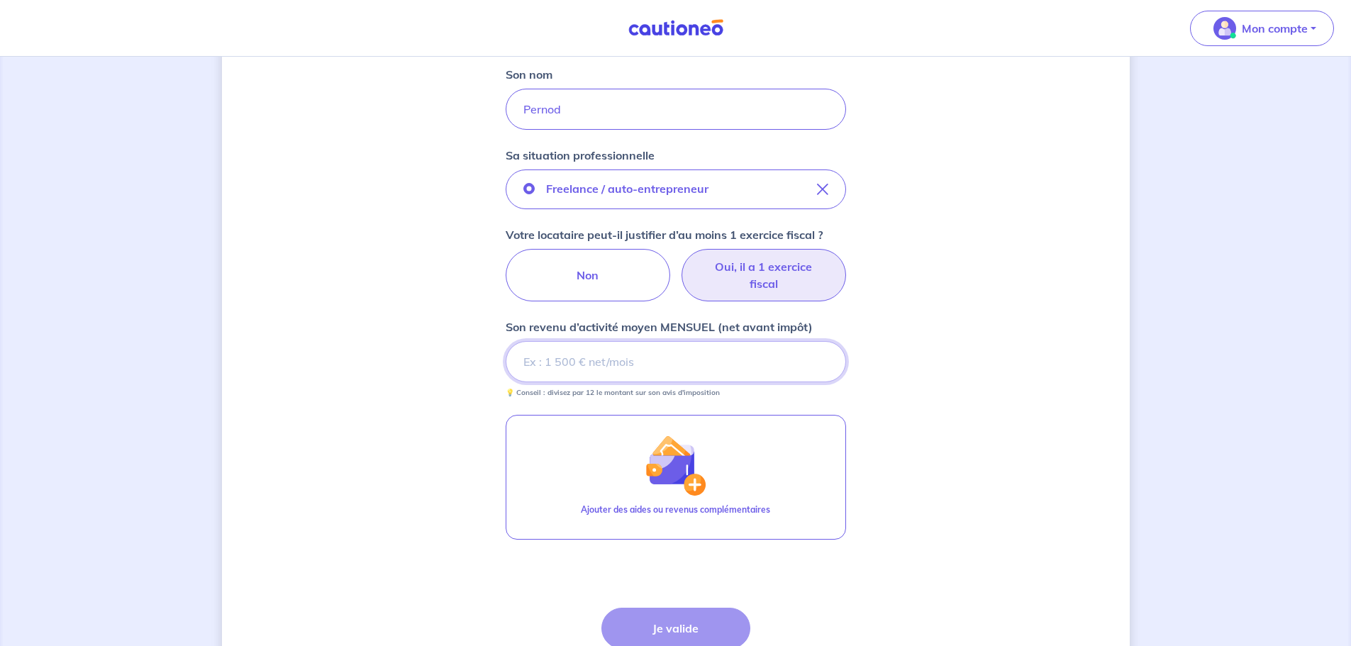
click at [571, 363] on input "Son revenu d’activité moyen MENSUEL (net avant impôt)" at bounding box center [676, 361] width 341 height 41
click at [636, 365] on input "Son revenu d’activité moyen MENSUEL (net avant impôt)" at bounding box center [676, 361] width 341 height 41
click at [594, 370] on input "Son revenu d’activité moyen MENSUEL (net avant impôt)" at bounding box center [676, 361] width 341 height 41
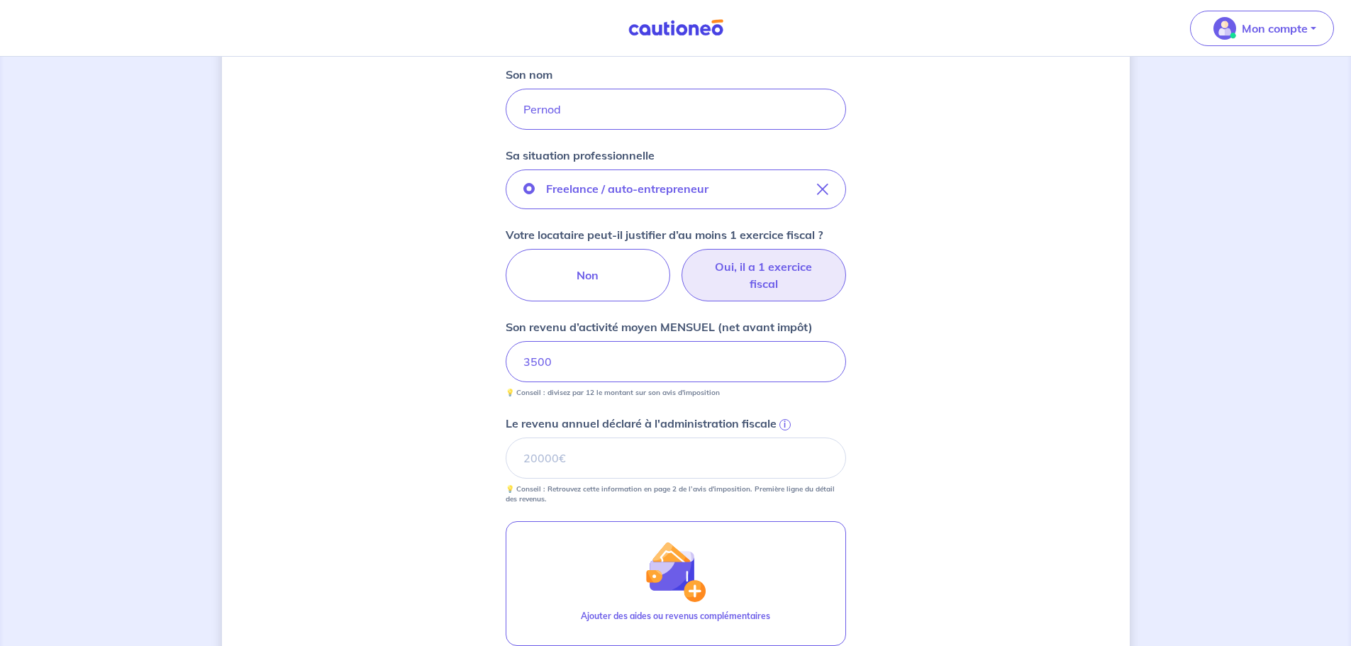
click at [374, 316] on div "Concernant vos locataires 💡 Pour info : nous acceptons les personnes seules, le…" at bounding box center [676, 171] width 908 height 1376
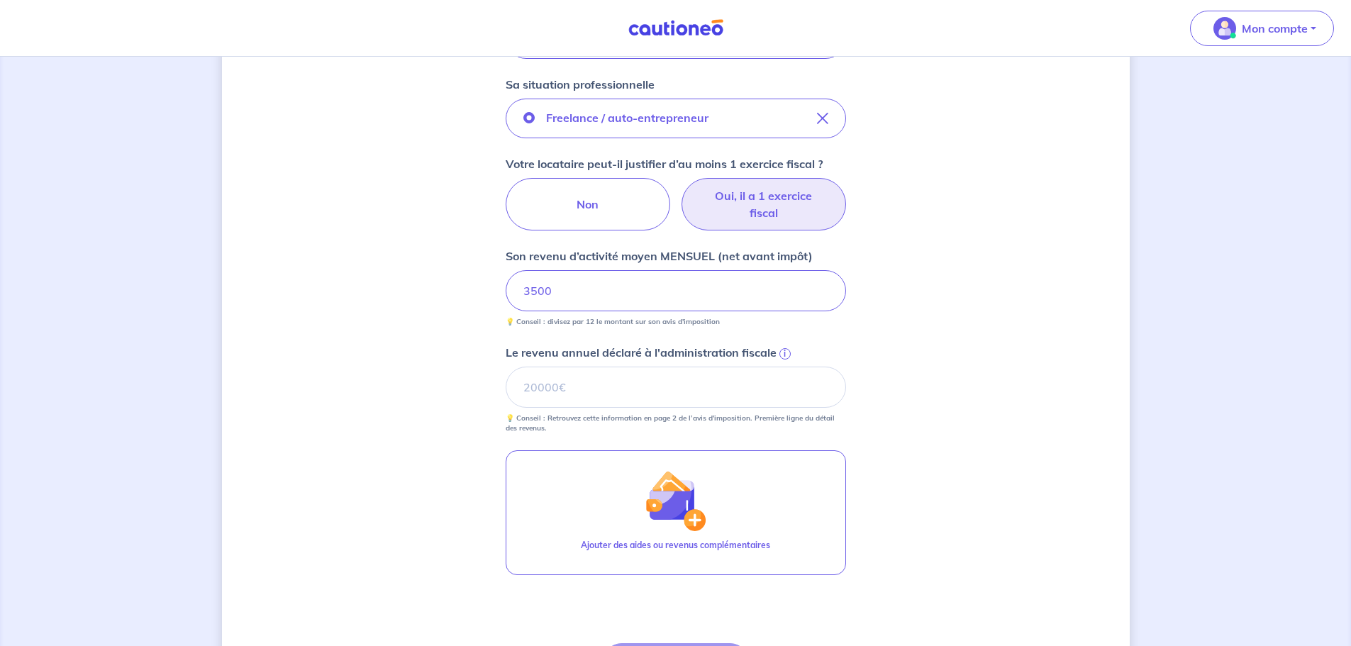
scroll to position [709, 0]
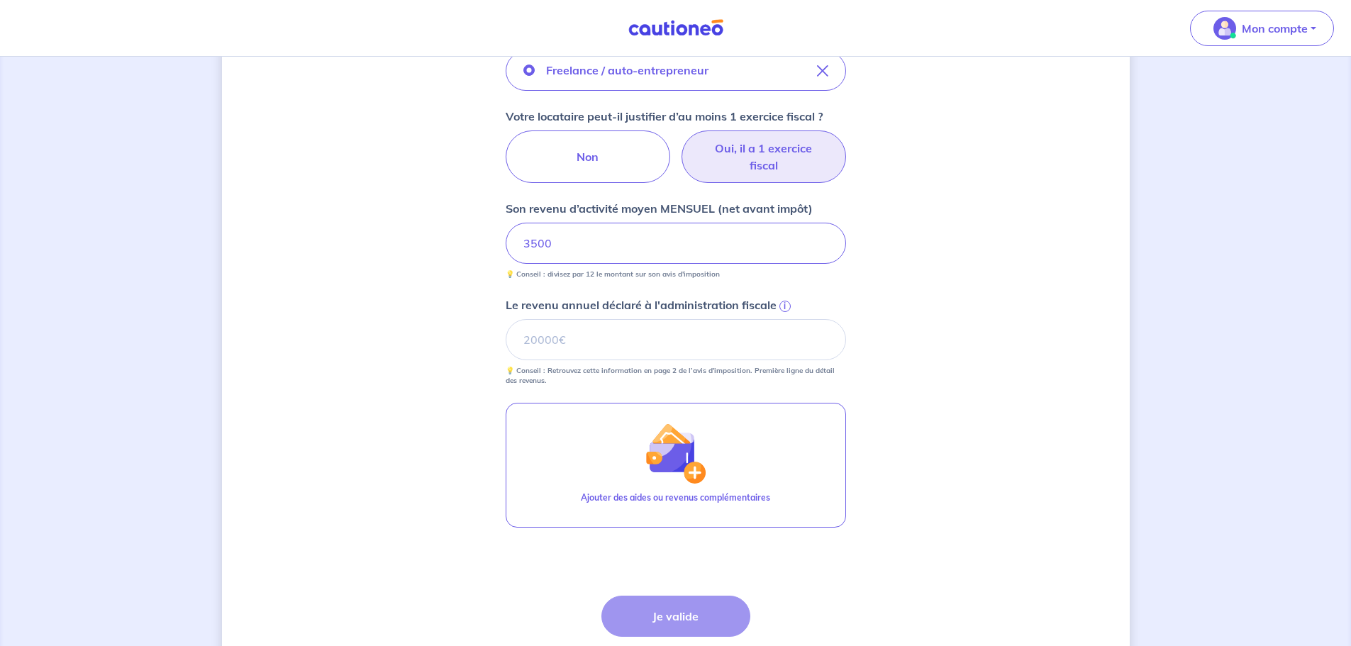
click at [685, 626] on div "Étape Précédente Précédent Je valide Je valide" at bounding box center [676, 643] width 149 height 94
click at [614, 347] on input "Le revenu annuel déclaré à l'administration fiscale i" at bounding box center [676, 339] width 341 height 41
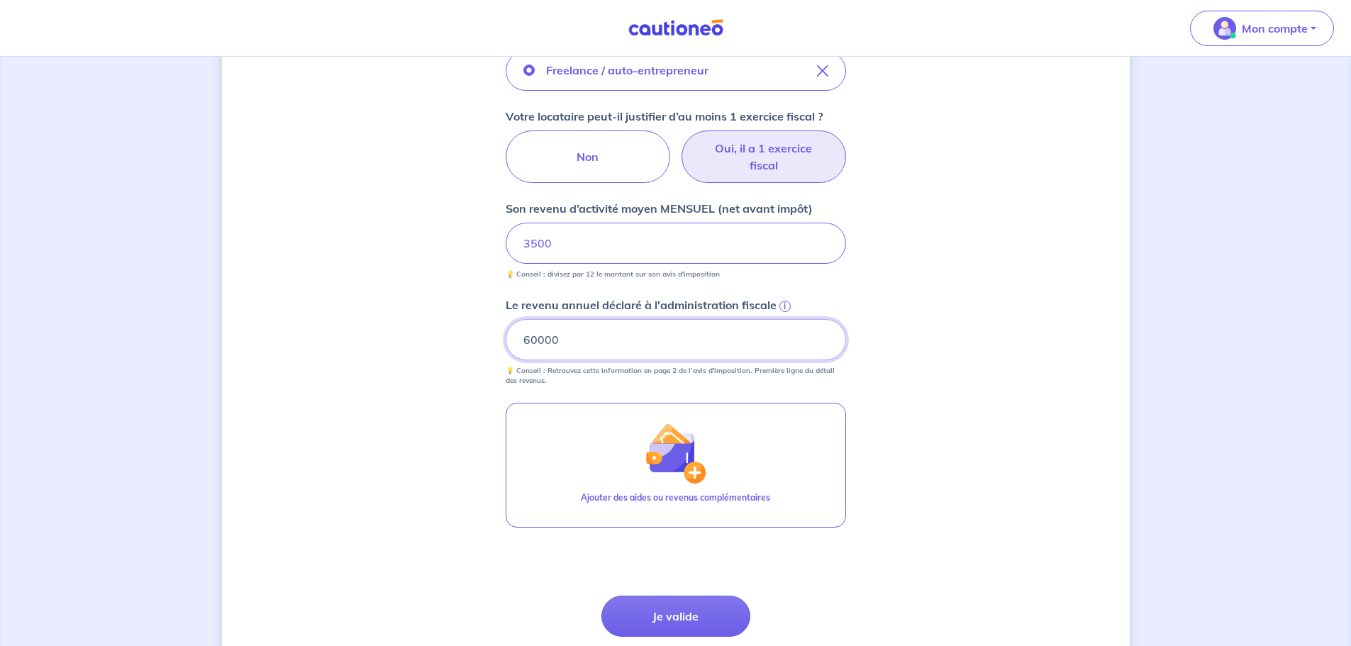
drag, startPoint x: 582, startPoint y: 339, endPoint x: 460, endPoint y: 345, distance: 122.2
click at [495, 346] on div "Concernant vos locataires 💡 Pour info : nous acceptons les personnes seules, le…" at bounding box center [676, 52] width 908 height 1376
type input "65753"
click at [626, 237] on input "3500" at bounding box center [676, 243] width 341 height 41
drag, startPoint x: 623, startPoint y: 238, endPoint x: 589, endPoint y: 238, distance: 34.1
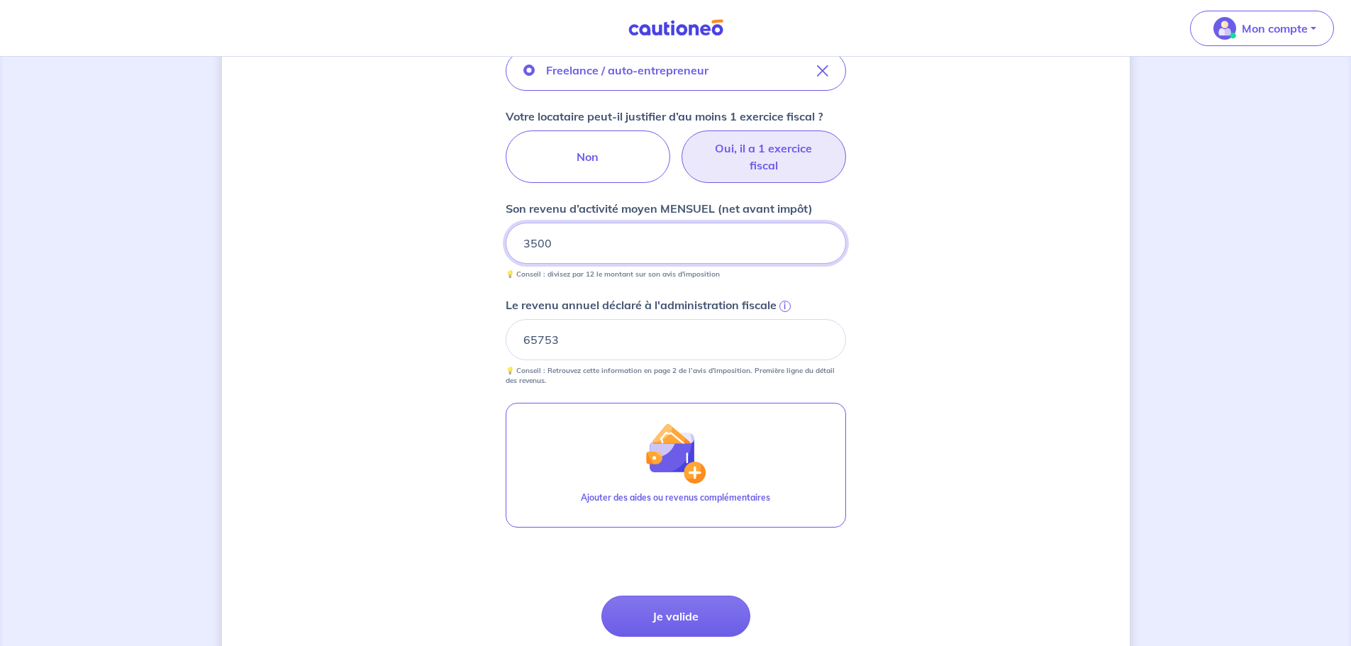
click at [609, 238] on input "3500" at bounding box center [676, 243] width 341 height 41
click at [649, 616] on button "Je valide" at bounding box center [676, 616] width 149 height 41
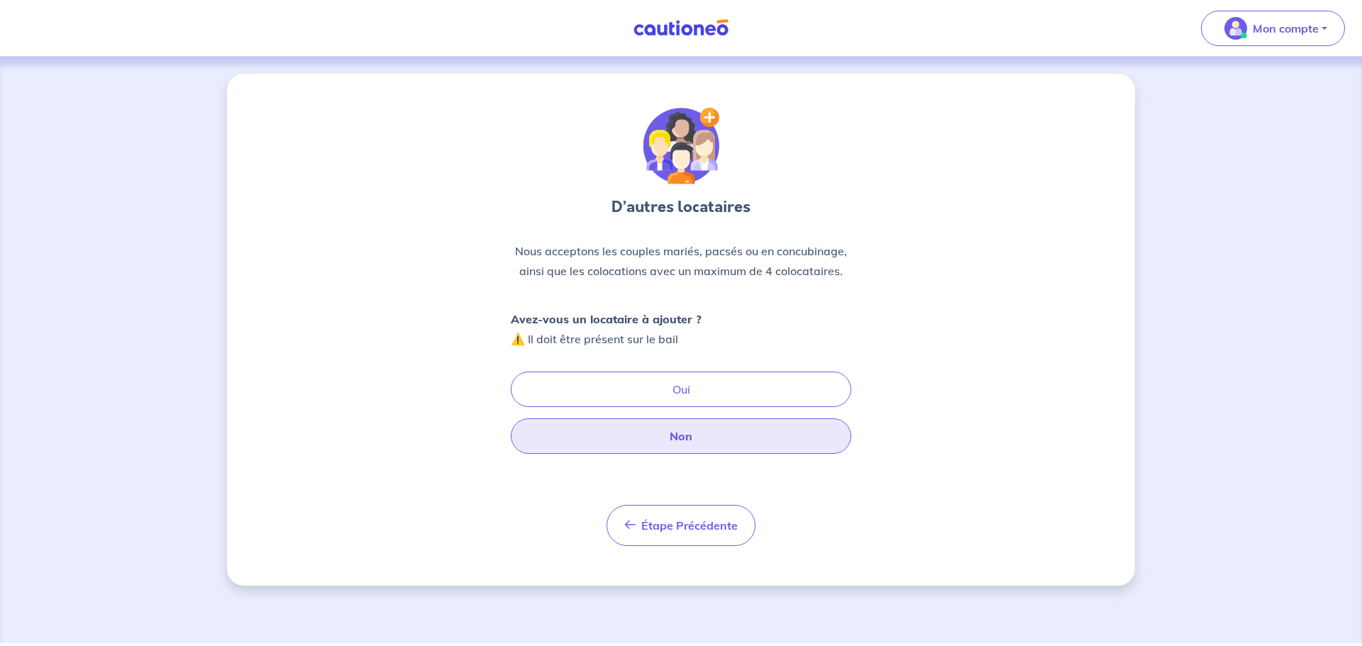
click at [663, 435] on button "Non" at bounding box center [681, 436] width 341 height 35
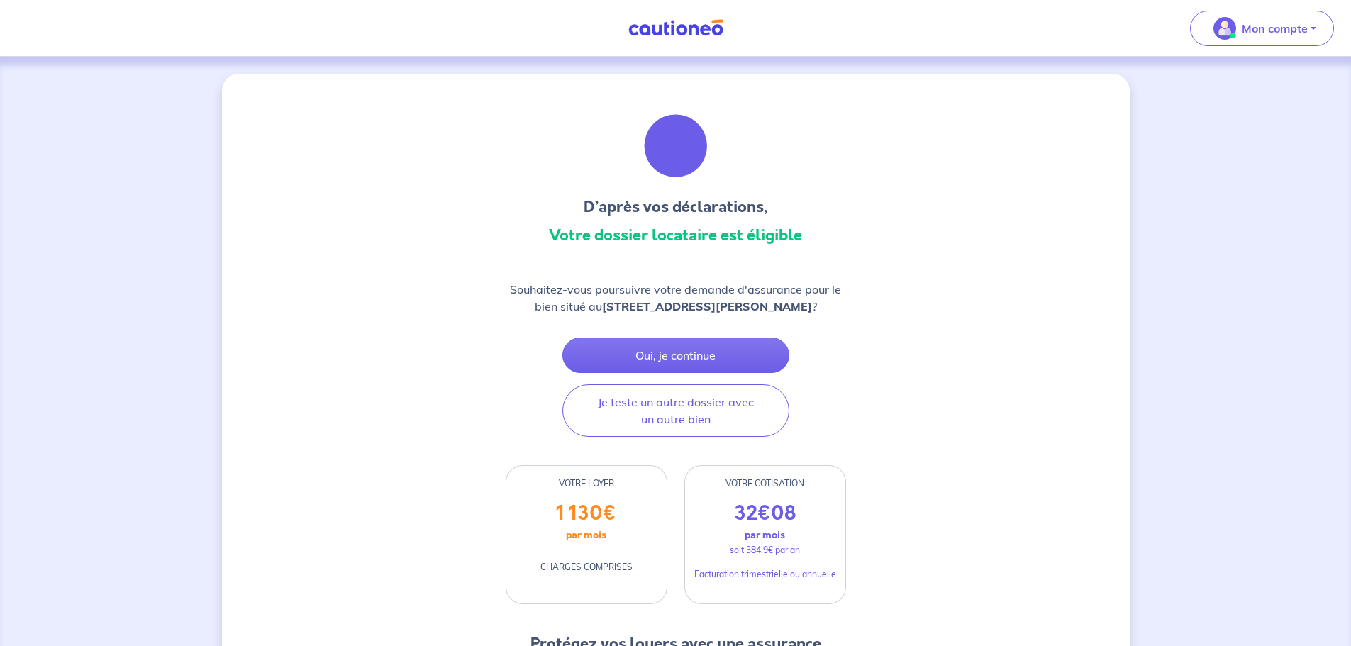
drag, startPoint x: 551, startPoint y: 233, endPoint x: 834, endPoint y: 307, distance: 291.8
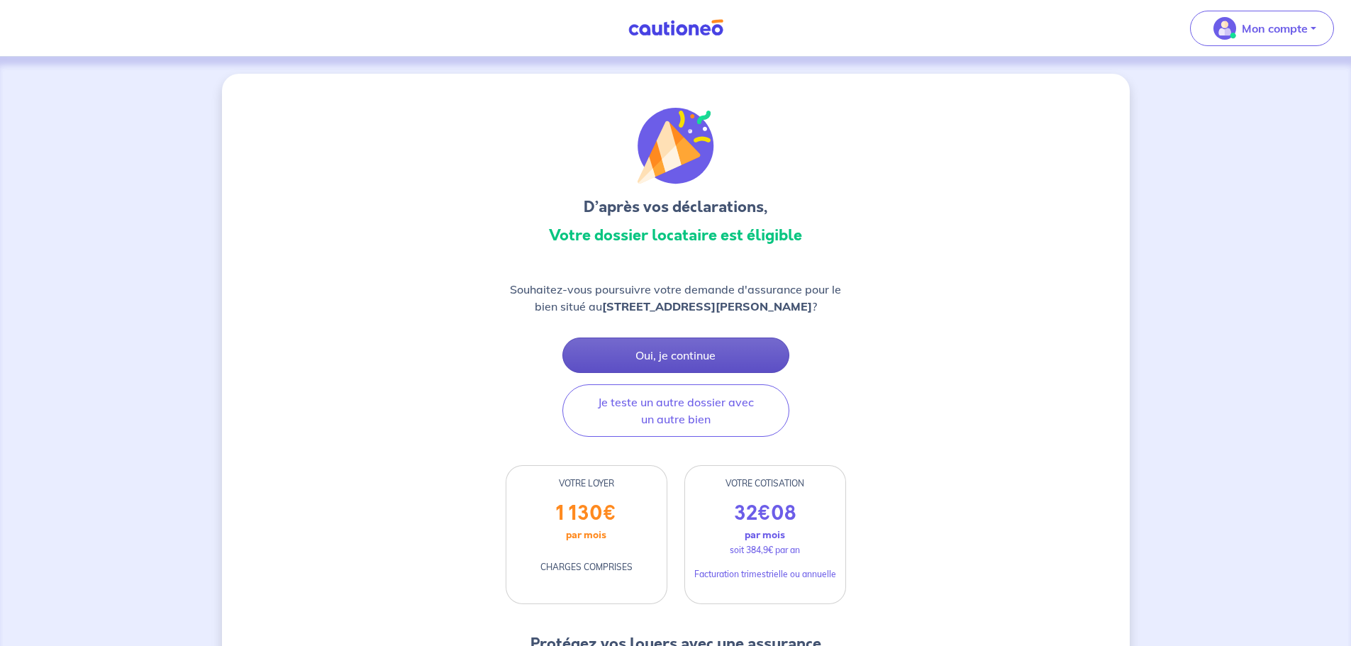
click at [697, 347] on button "Oui, je continue" at bounding box center [676, 355] width 227 height 35
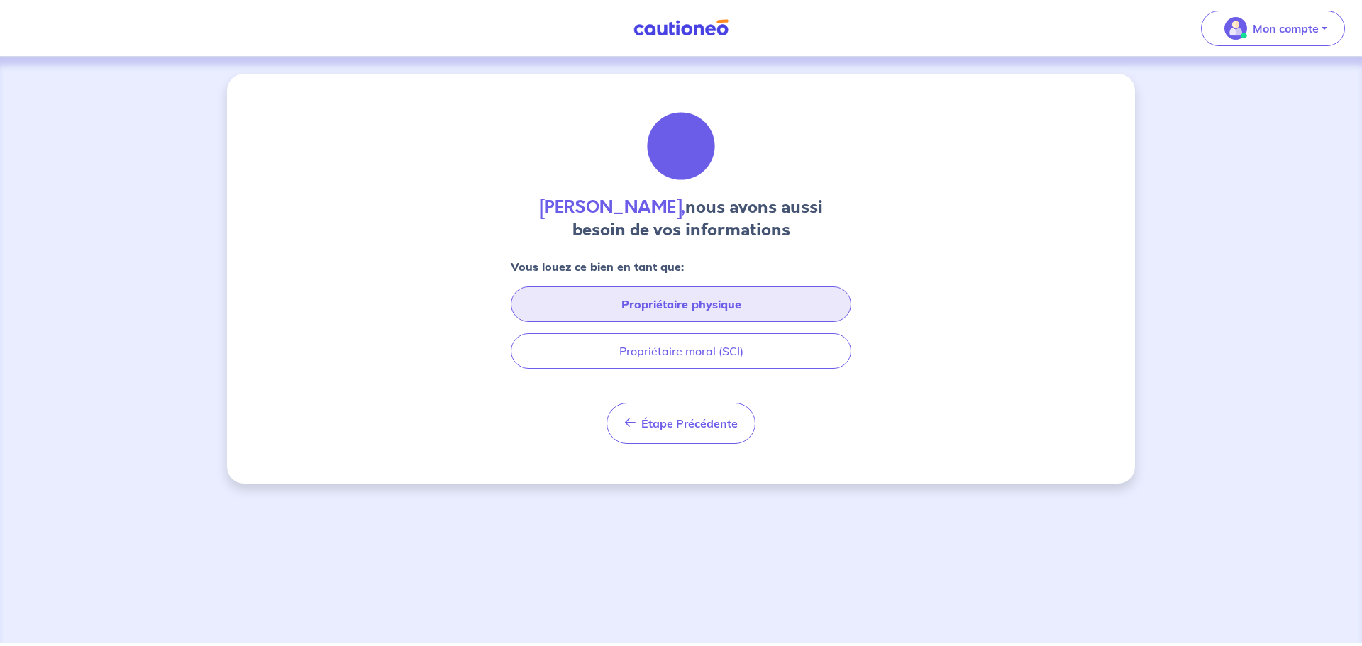
click at [717, 301] on button "Propriétaire physique" at bounding box center [681, 304] width 341 height 35
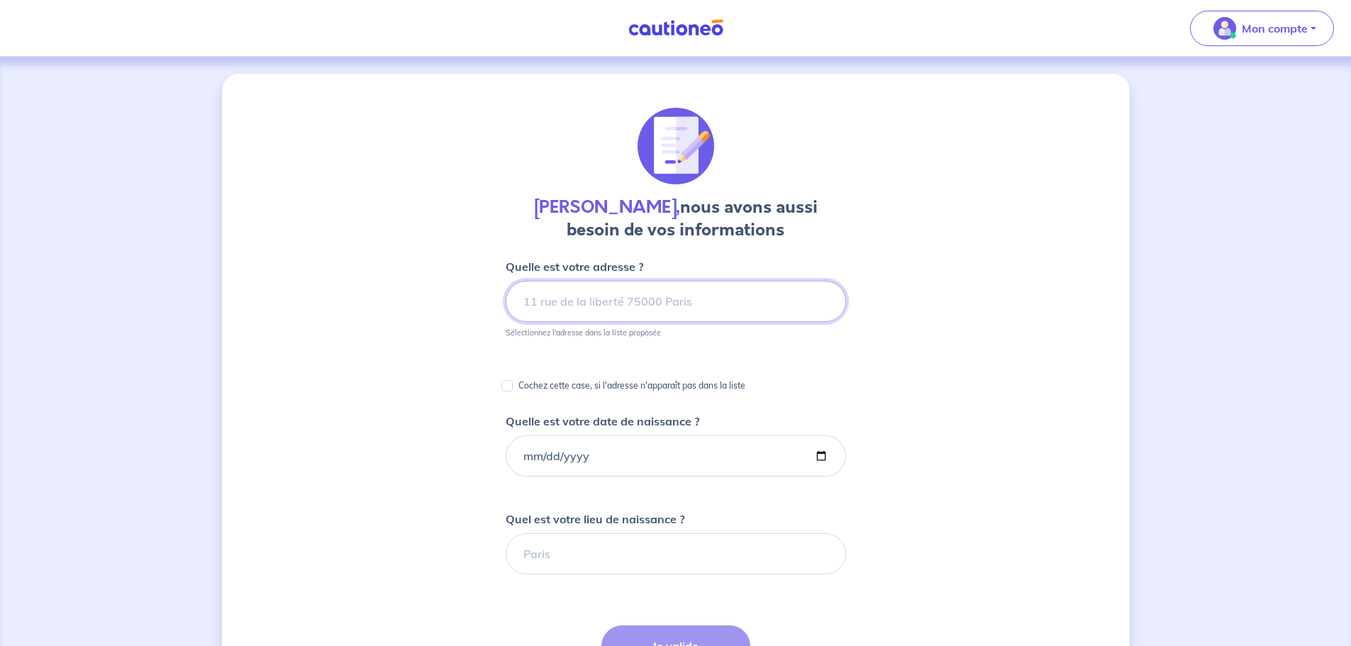
click at [594, 304] on input at bounding box center [676, 301] width 341 height 41
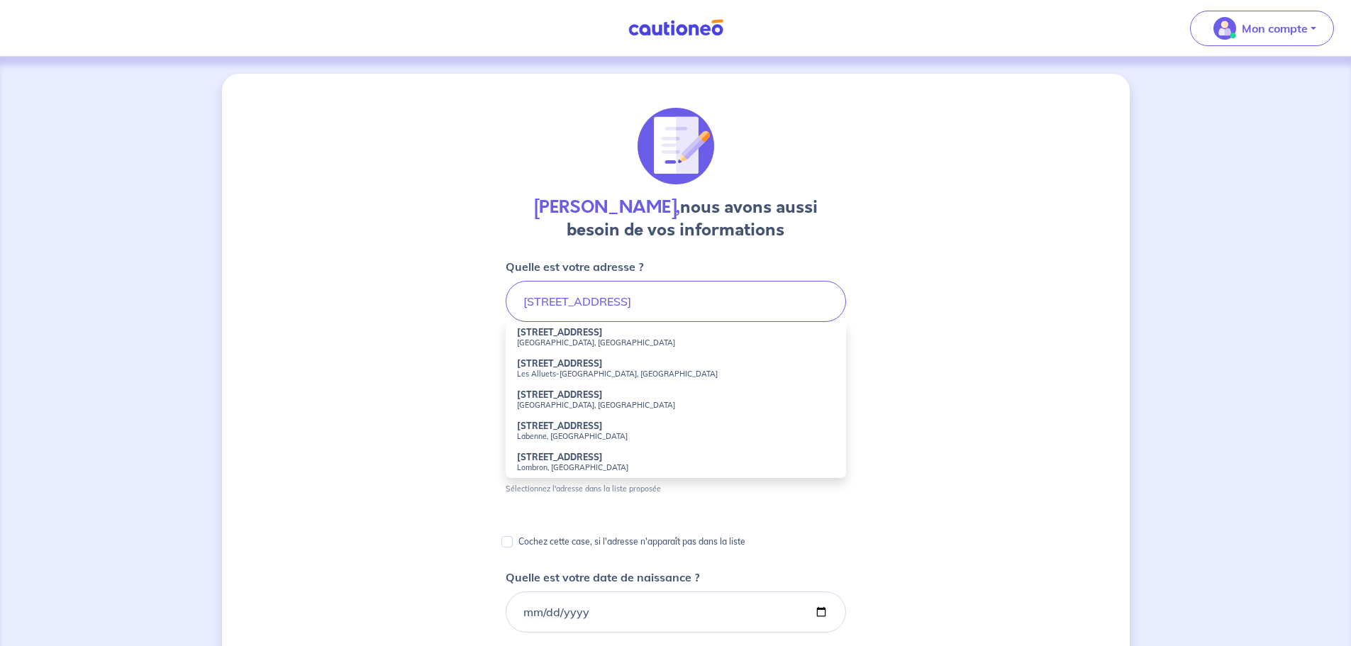
click at [558, 340] on small "[GEOGRAPHIC_DATA], [GEOGRAPHIC_DATA]" at bounding box center [676, 343] width 318 height 10
type input "[STREET_ADDRESS]"
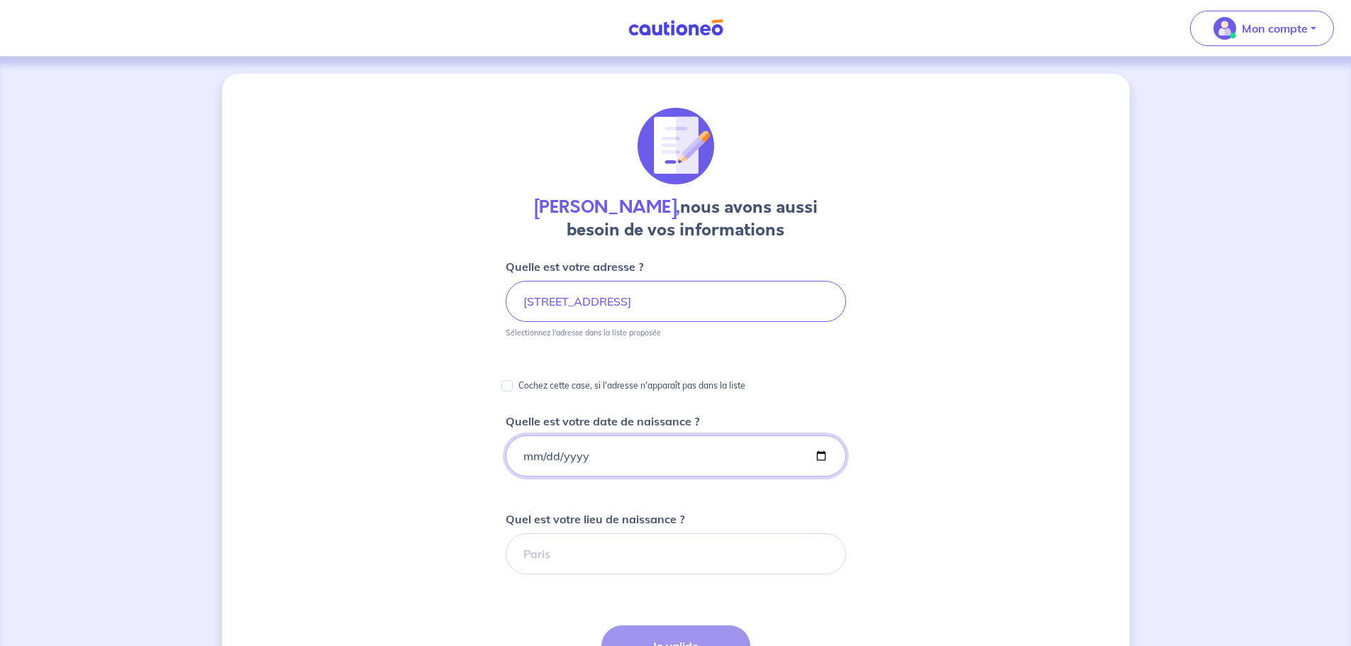
click at [580, 455] on input "Quelle est votre date de naissance ?" at bounding box center [676, 456] width 341 height 41
click at [529, 463] on input "Quelle est votre date de naissance ?" at bounding box center [676, 456] width 341 height 41
click at [527, 460] on input "Quelle est votre date de naissance ?" at bounding box center [676, 456] width 341 height 41
type input "[DATE]"
click at [605, 547] on input "Quel est votre lieu de naissance ?" at bounding box center [676, 554] width 341 height 41
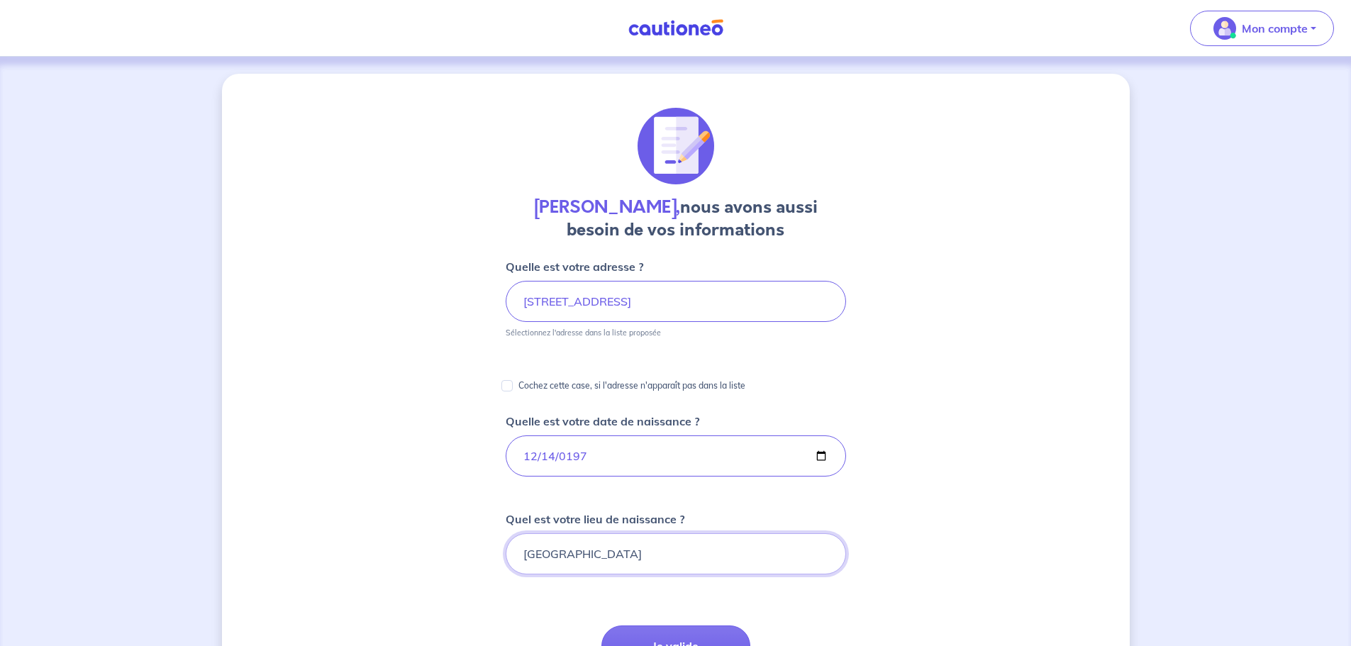
type input "[GEOGRAPHIC_DATA]"
click at [404, 474] on div "[PERSON_NAME], nous avons aussi besoin de vos informations Quelle est votre adr…" at bounding box center [676, 533] width 908 height 918
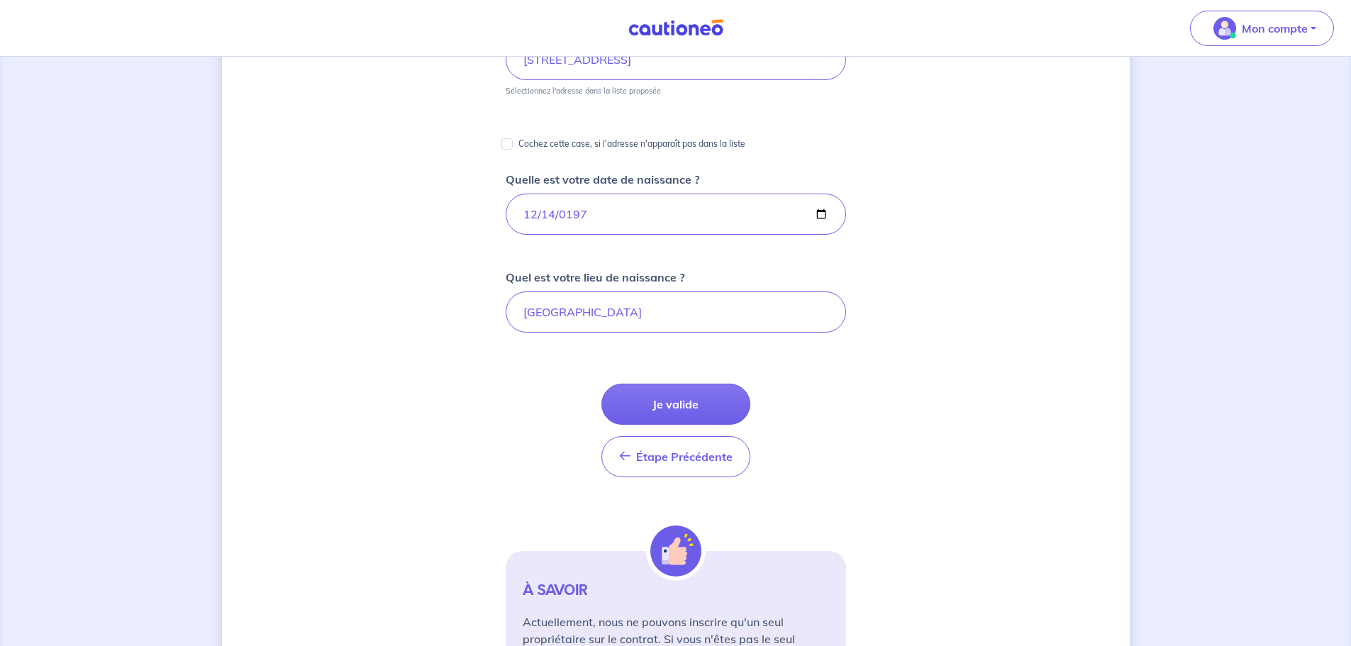
scroll to position [363, 0]
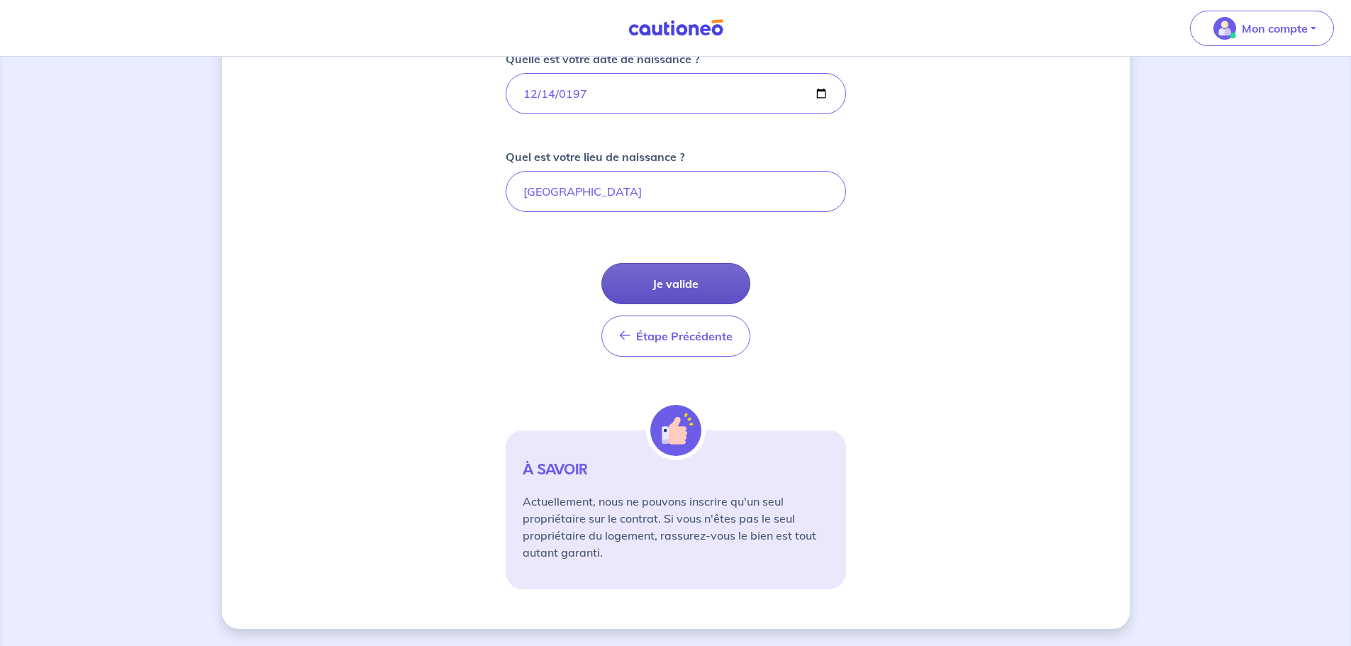
click at [656, 277] on button "Je valide" at bounding box center [676, 283] width 149 height 41
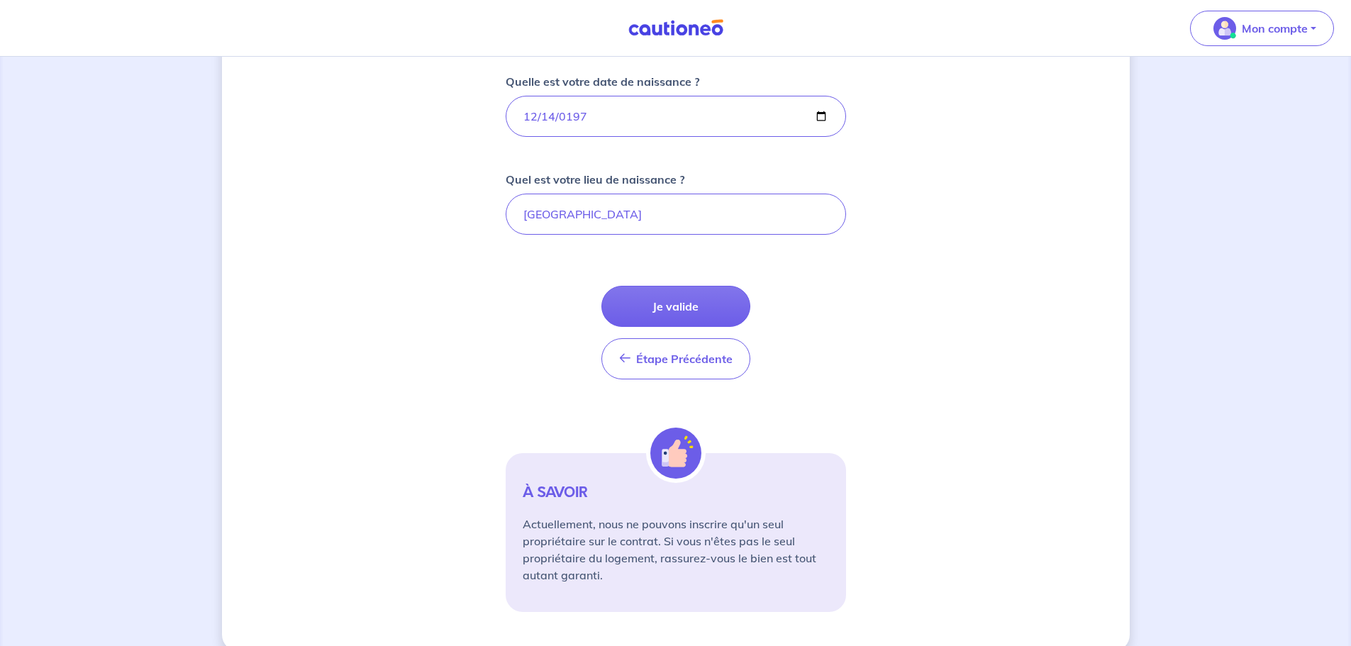
scroll to position [355, 0]
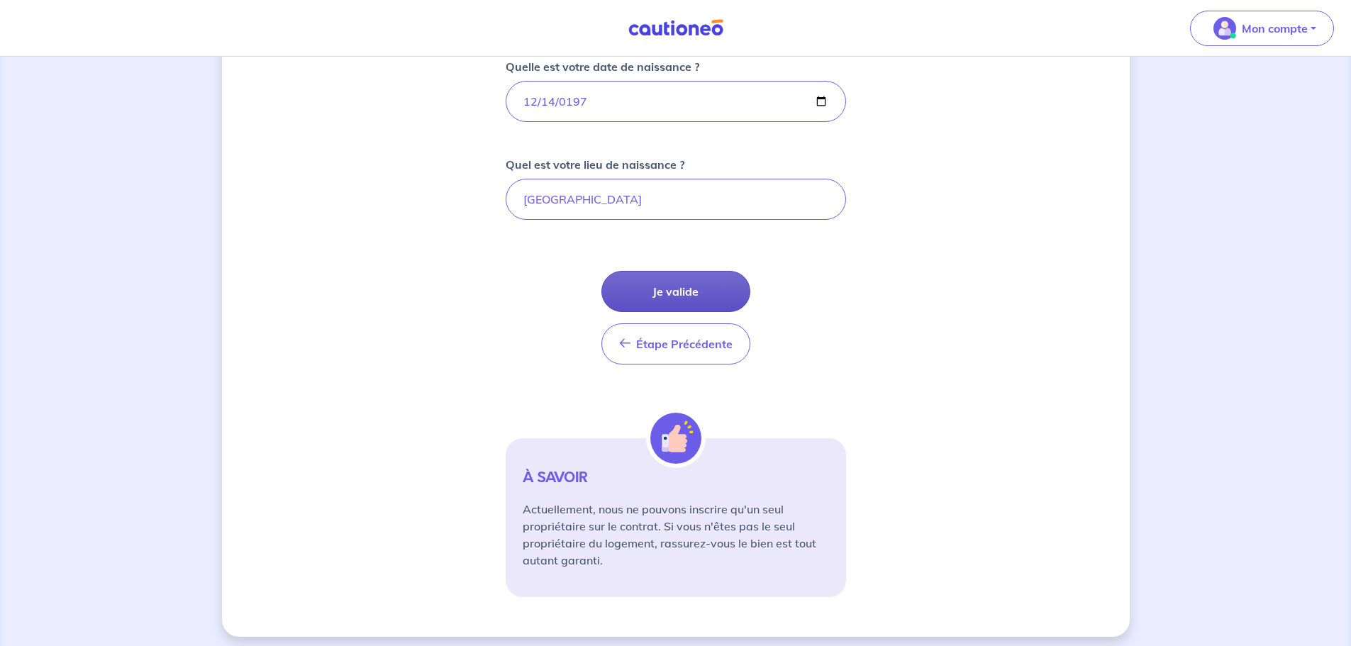
click at [706, 281] on button "Je valide" at bounding box center [676, 291] width 149 height 41
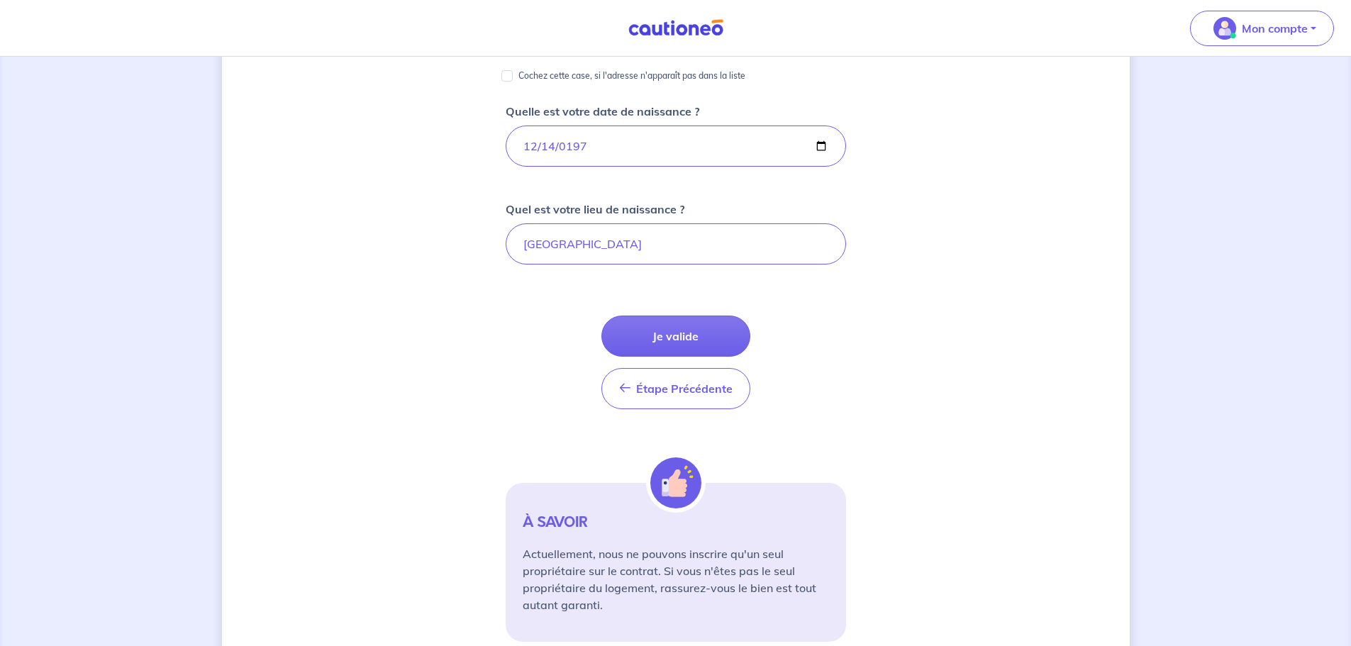
scroll to position [363, 0]
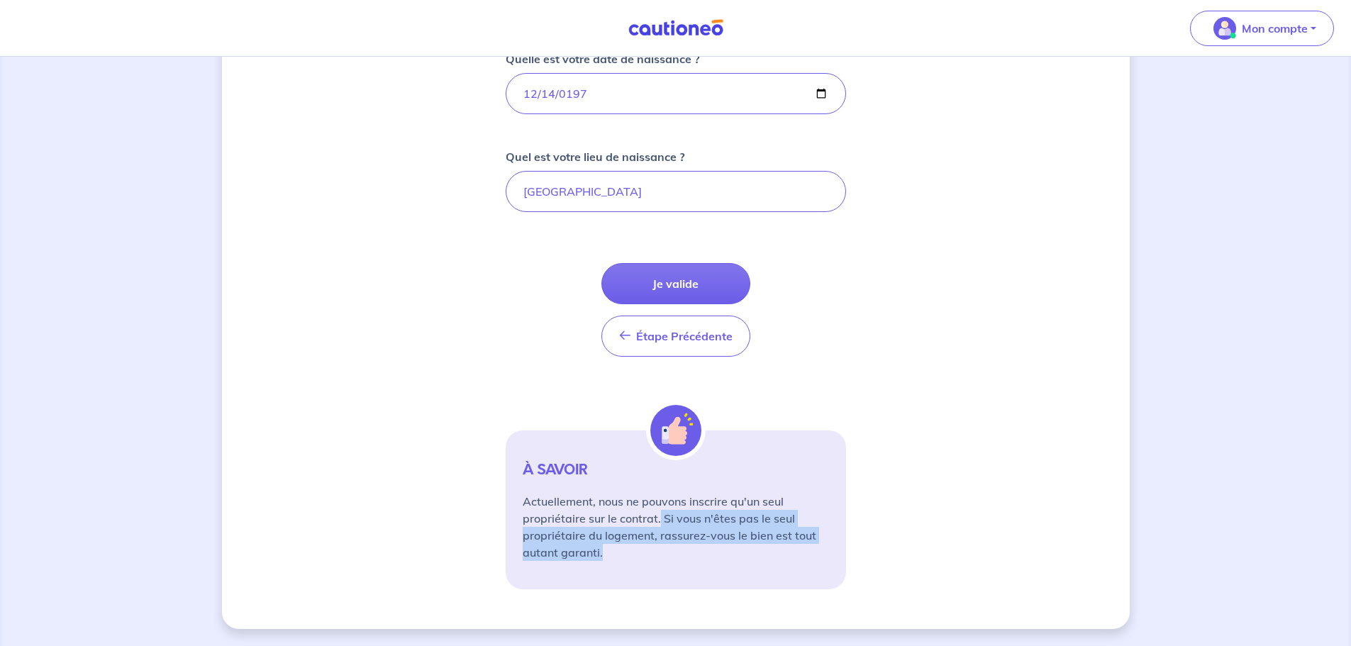
drag, startPoint x: 660, startPoint y: 520, endPoint x: 717, endPoint y: 552, distance: 65.1
click at [717, 552] on p "Actuellement, nous ne pouvons inscrire qu'un seul propriétaire sur le contrat. …" at bounding box center [676, 527] width 306 height 68
click at [642, 556] on p "Actuellement, nous ne pouvons inscrire qu'un seul propriétaire sur le contrat. …" at bounding box center [676, 527] width 306 height 68
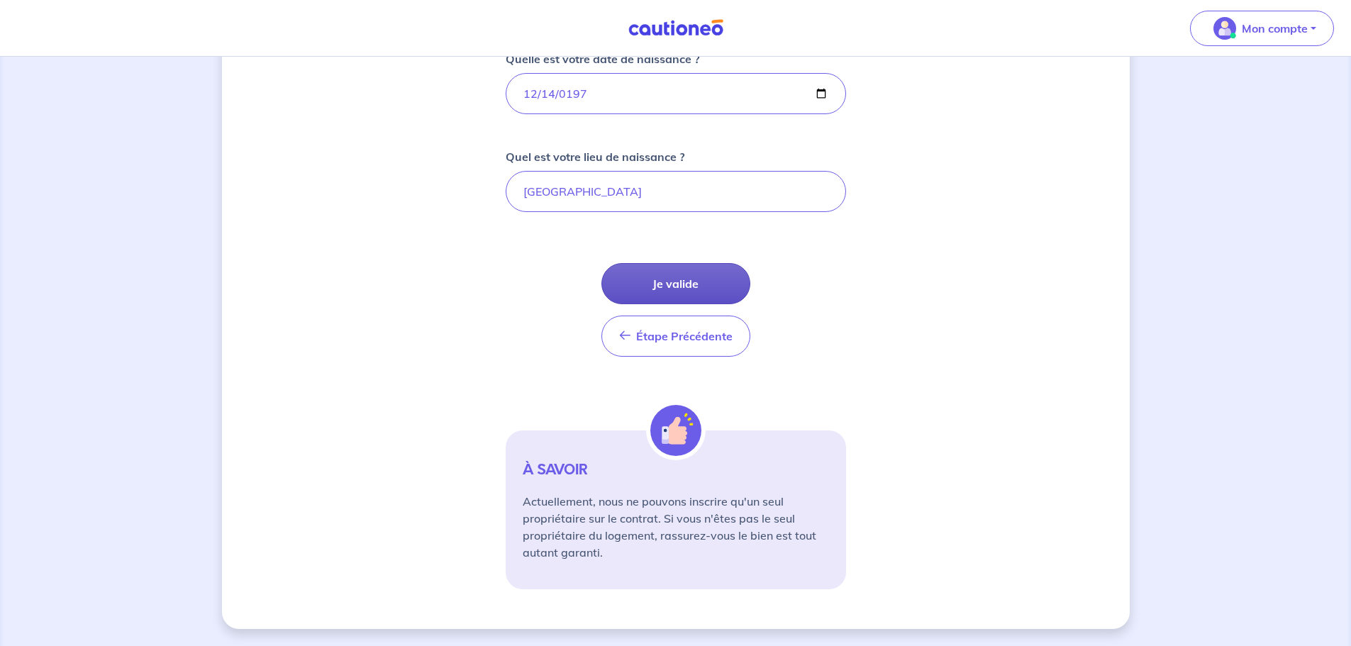
click at [694, 277] on button "Je valide" at bounding box center [676, 283] width 149 height 41
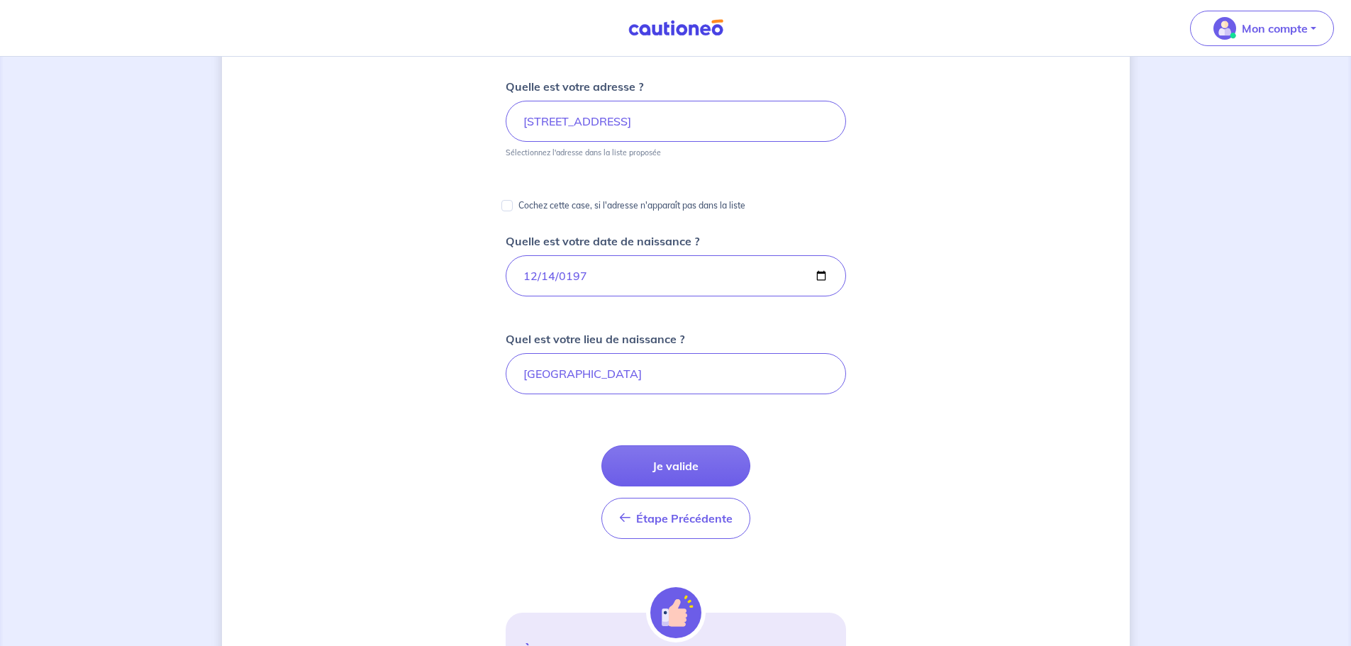
scroll to position [0, 0]
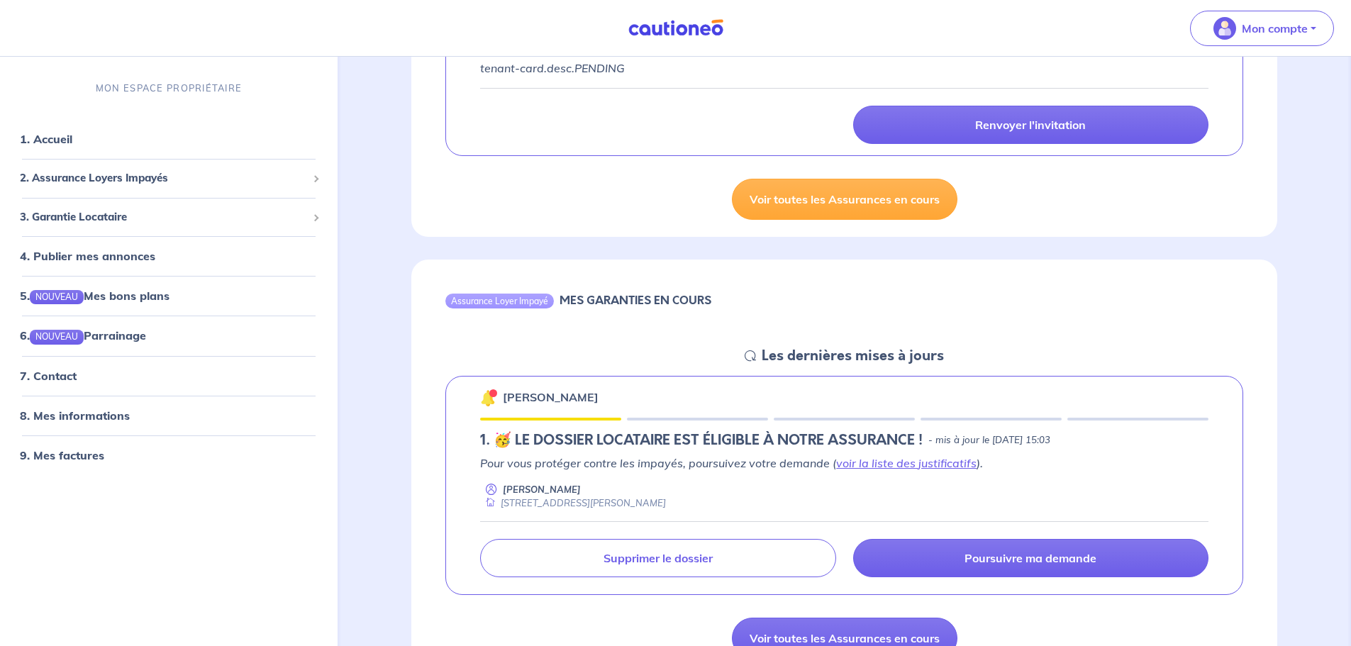
scroll to position [355, 0]
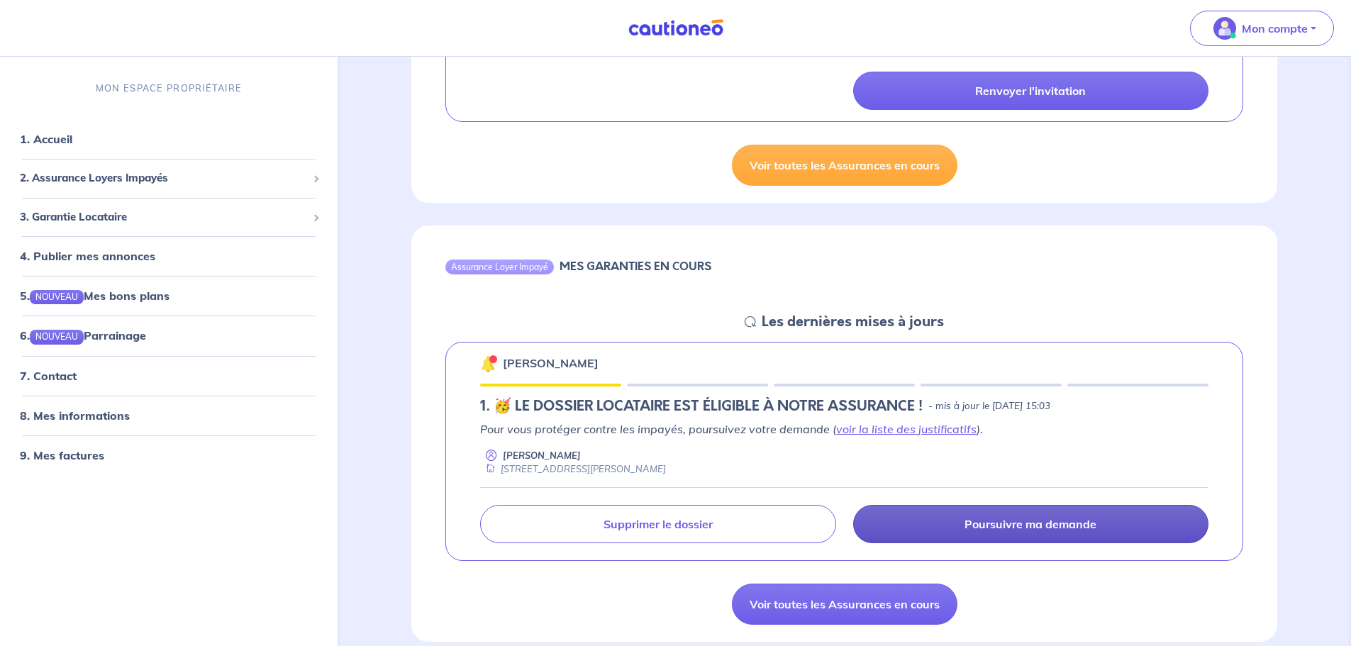
click at [1043, 529] on p "Poursuivre ma demande" at bounding box center [1031, 524] width 132 height 14
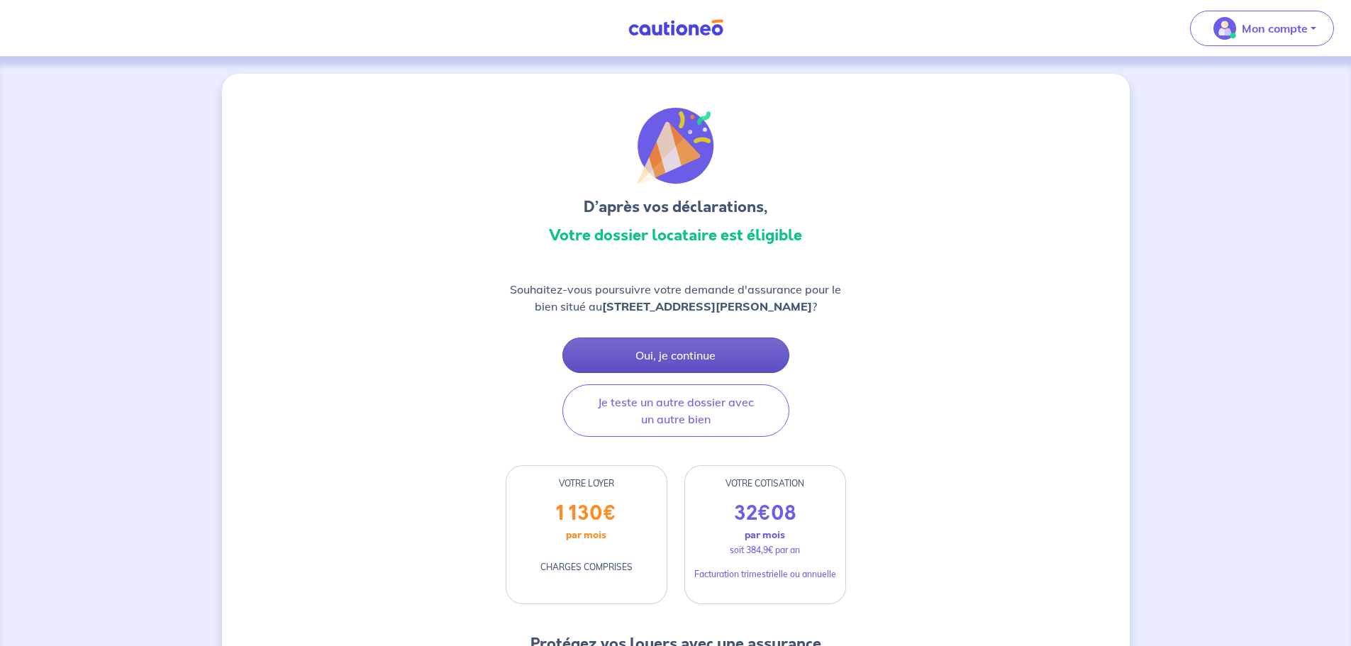
click at [714, 345] on button "Oui, je continue" at bounding box center [676, 355] width 227 height 35
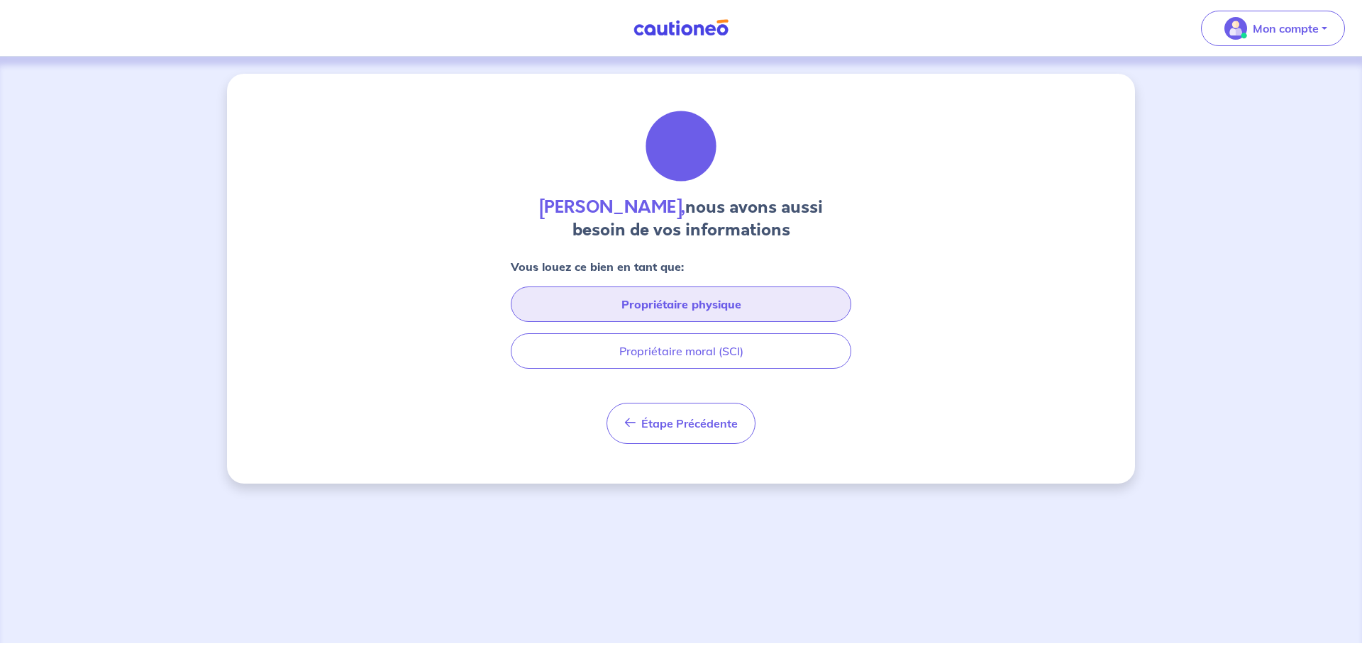
click at [711, 308] on button "Propriétaire physique" at bounding box center [681, 304] width 341 height 35
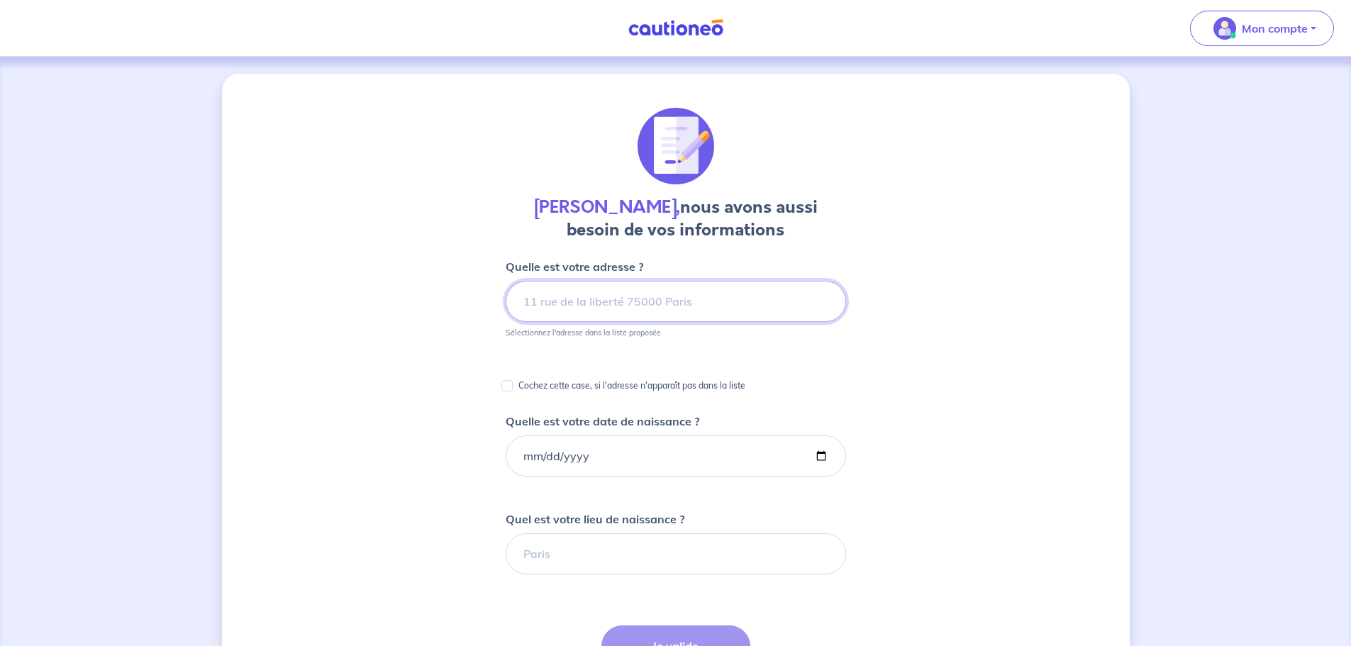
click at [634, 302] on input at bounding box center [676, 301] width 341 height 41
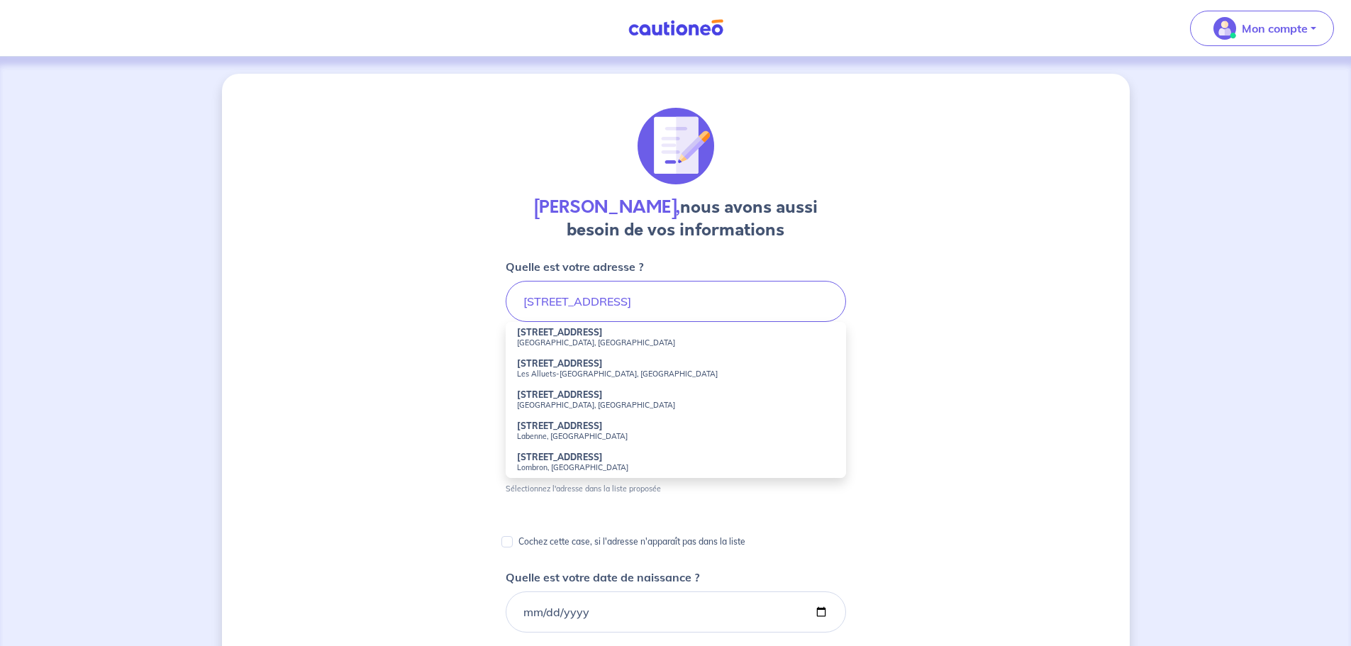
click at [548, 339] on small "[GEOGRAPHIC_DATA], [GEOGRAPHIC_DATA]" at bounding box center [676, 343] width 318 height 10
type input "[STREET_ADDRESS]"
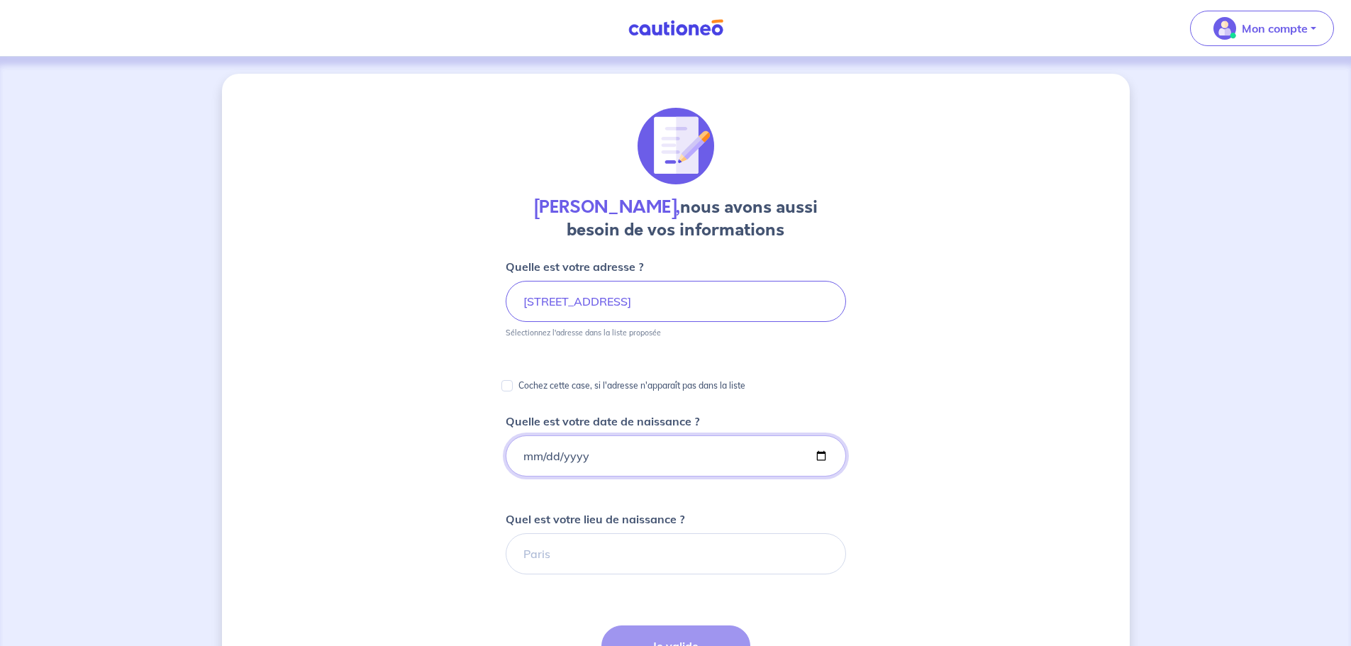
click at [587, 458] on input "Quelle est votre date de naissance ?" at bounding box center [676, 456] width 341 height 41
type input "[DATE]"
click at [631, 556] on input "Quel est votre lieu de naissance ?" at bounding box center [676, 554] width 341 height 41
type input "[GEOGRAPHIC_DATA]"
click at [449, 450] on div "[PERSON_NAME], nous avons aussi besoin de vos informations Quelle est votre adr…" at bounding box center [676, 533] width 908 height 918
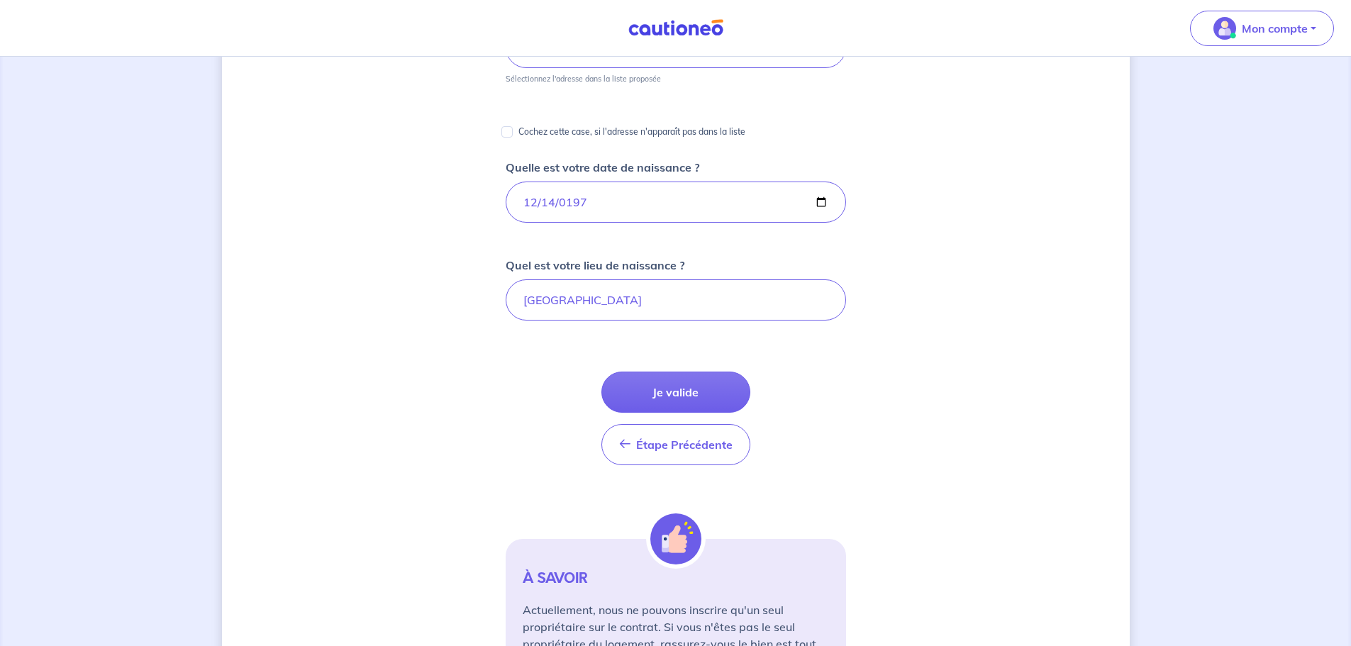
scroll to position [363, 0]
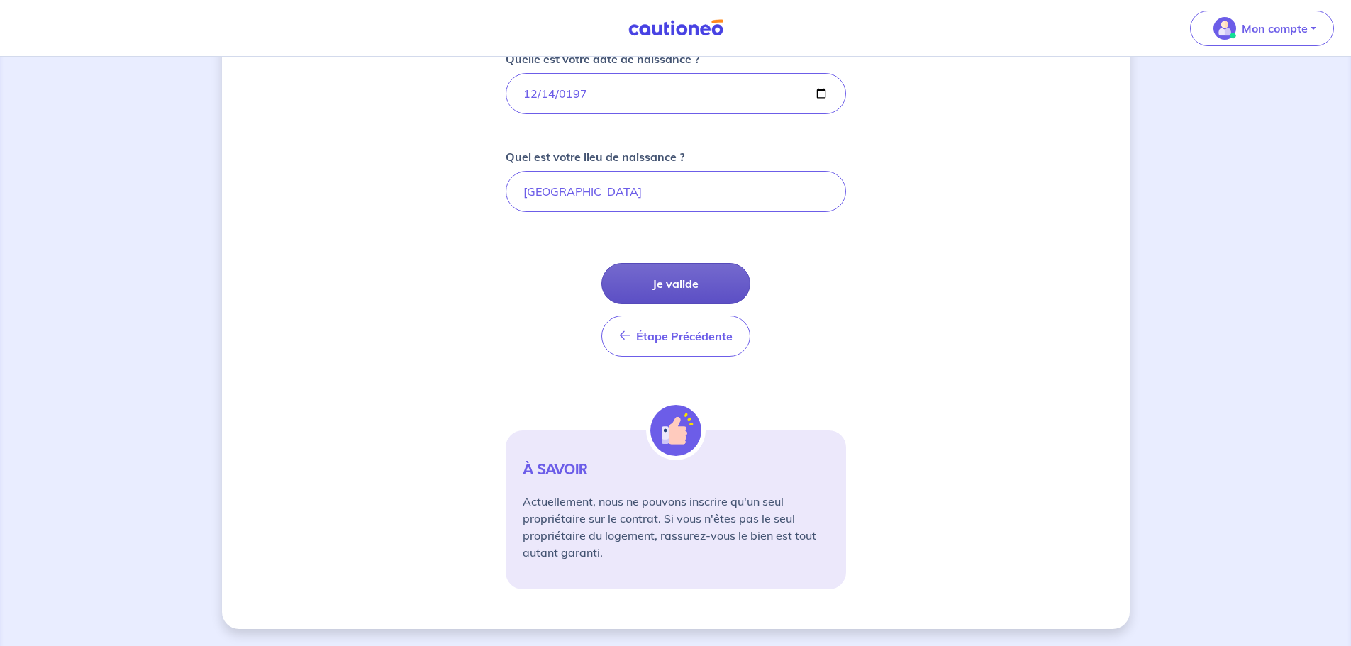
click at [695, 276] on button "Je valide" at bounding box center [676, 283] width 149 height 41
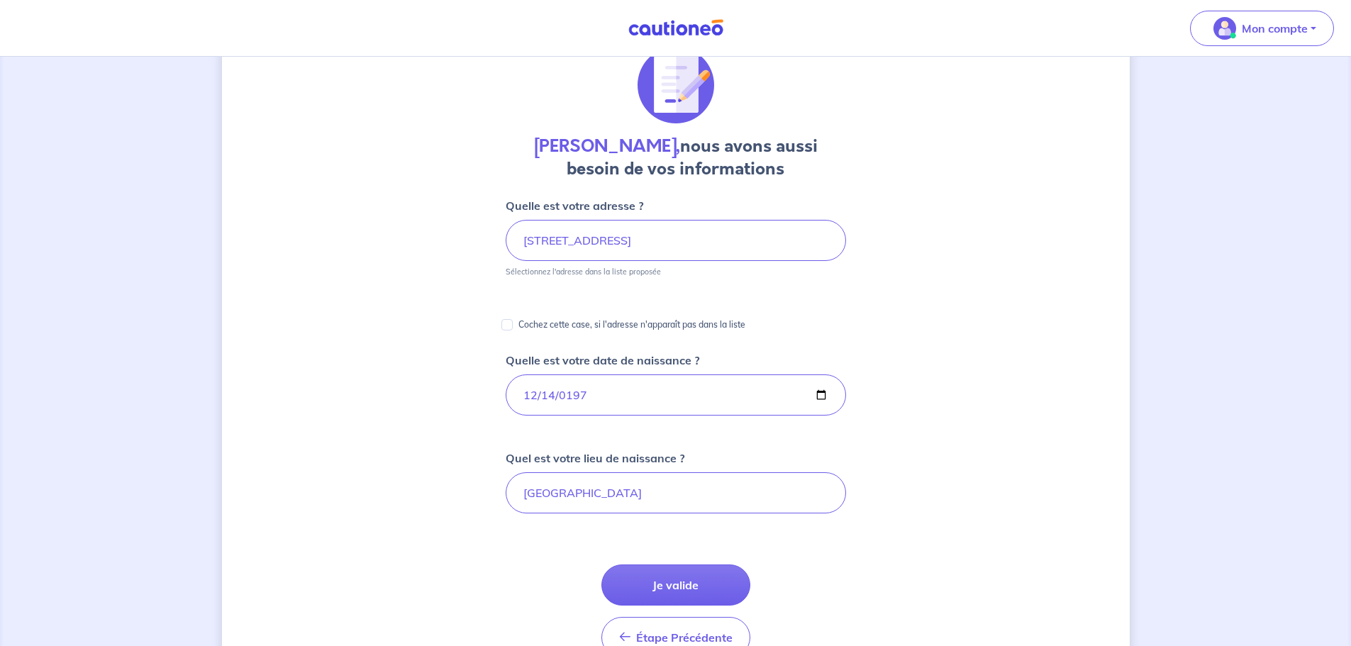
scroll to position [0, 0]
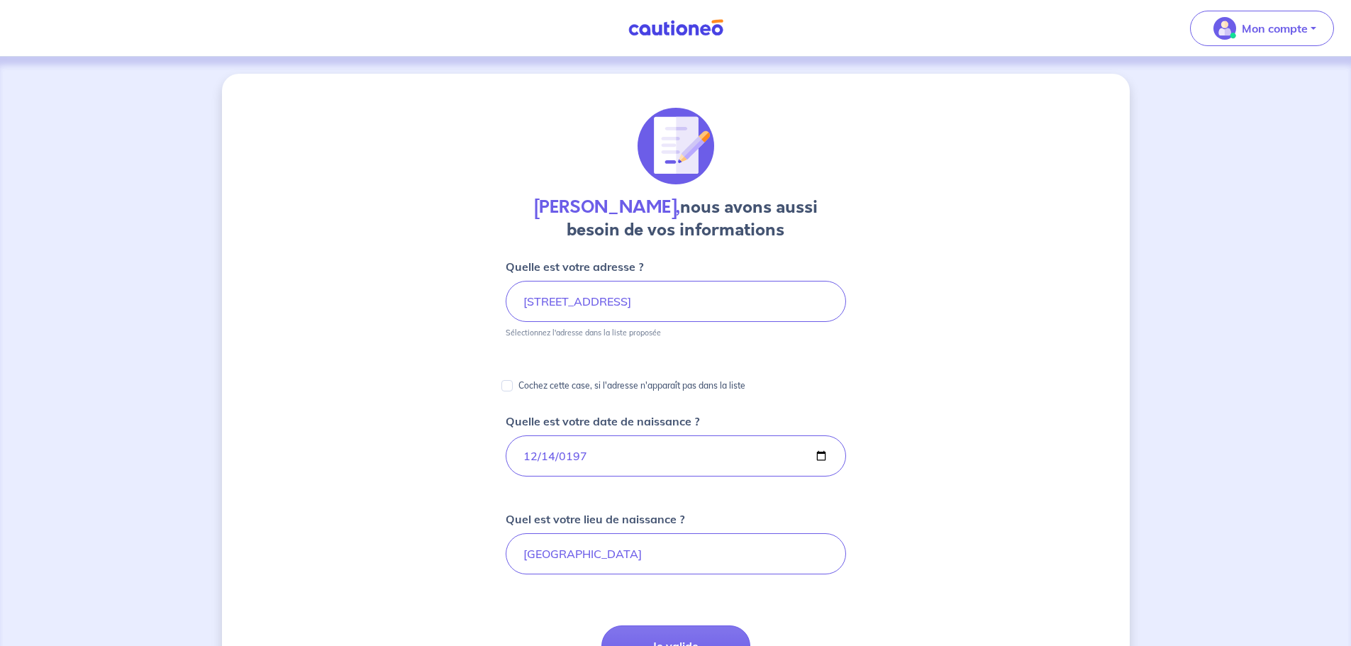
click at [682, 31] on img at bounding box center [676, 28] width 106 height 18
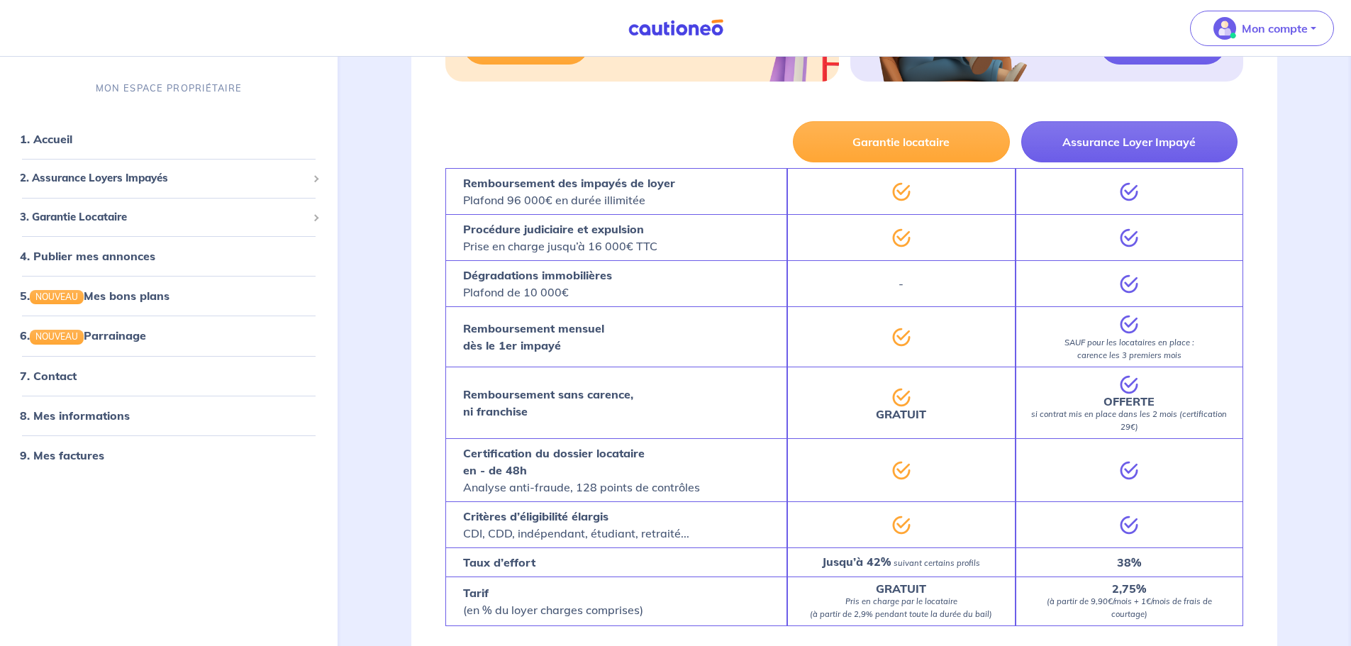
scroll to position [1339, 0]
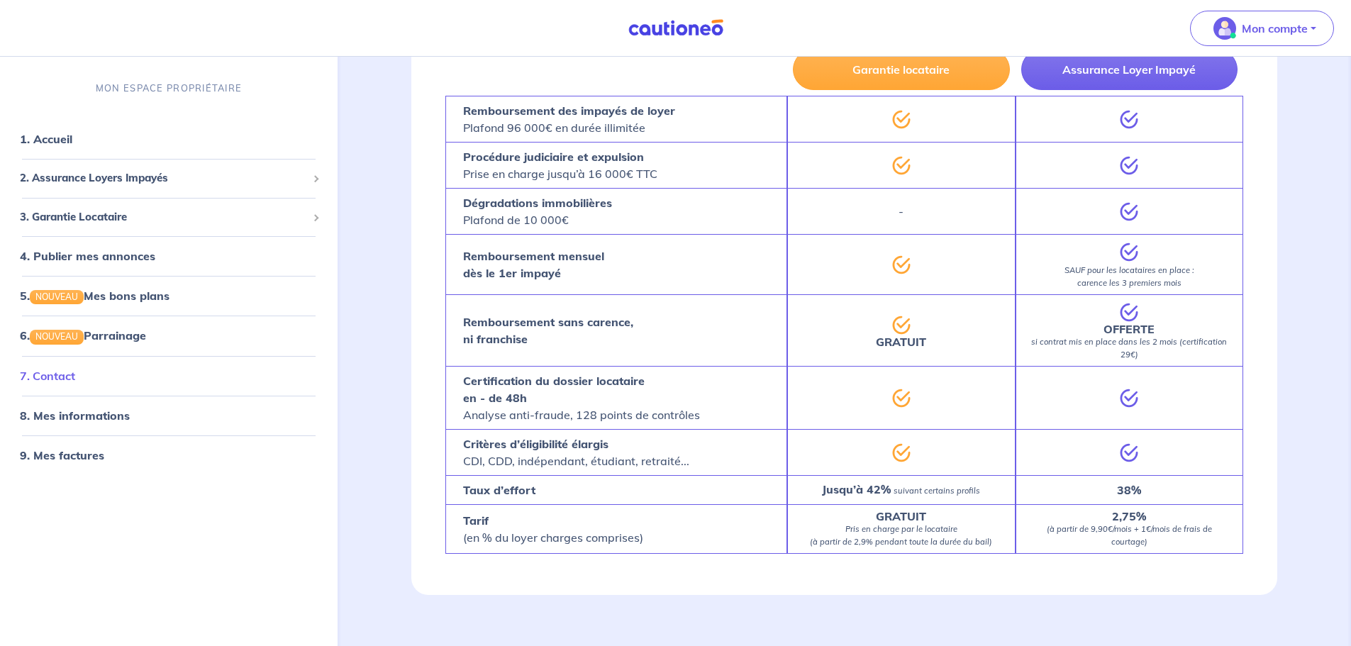
click at [50, 375] on link "7. Contact" at bounding box center [47, 376] width 55 height 14
